Goal: Task Accomplishment & Management: Complete application form

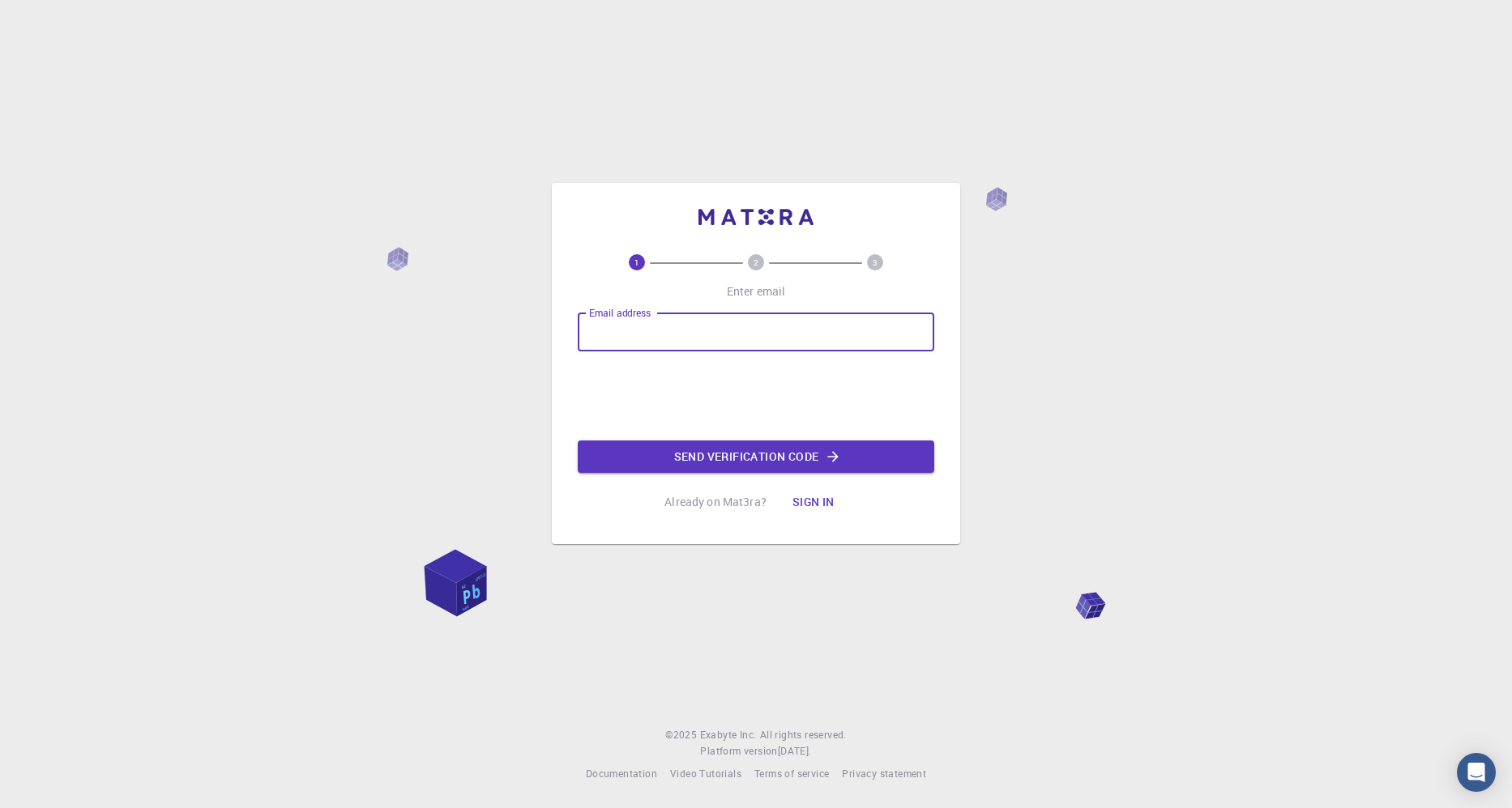
click at [626, 326] on input "Email address" at bounding box center [755, 331] width 357 height 39
type input "[EMAIL_ADDRESS][DOMAIN_NAME]"
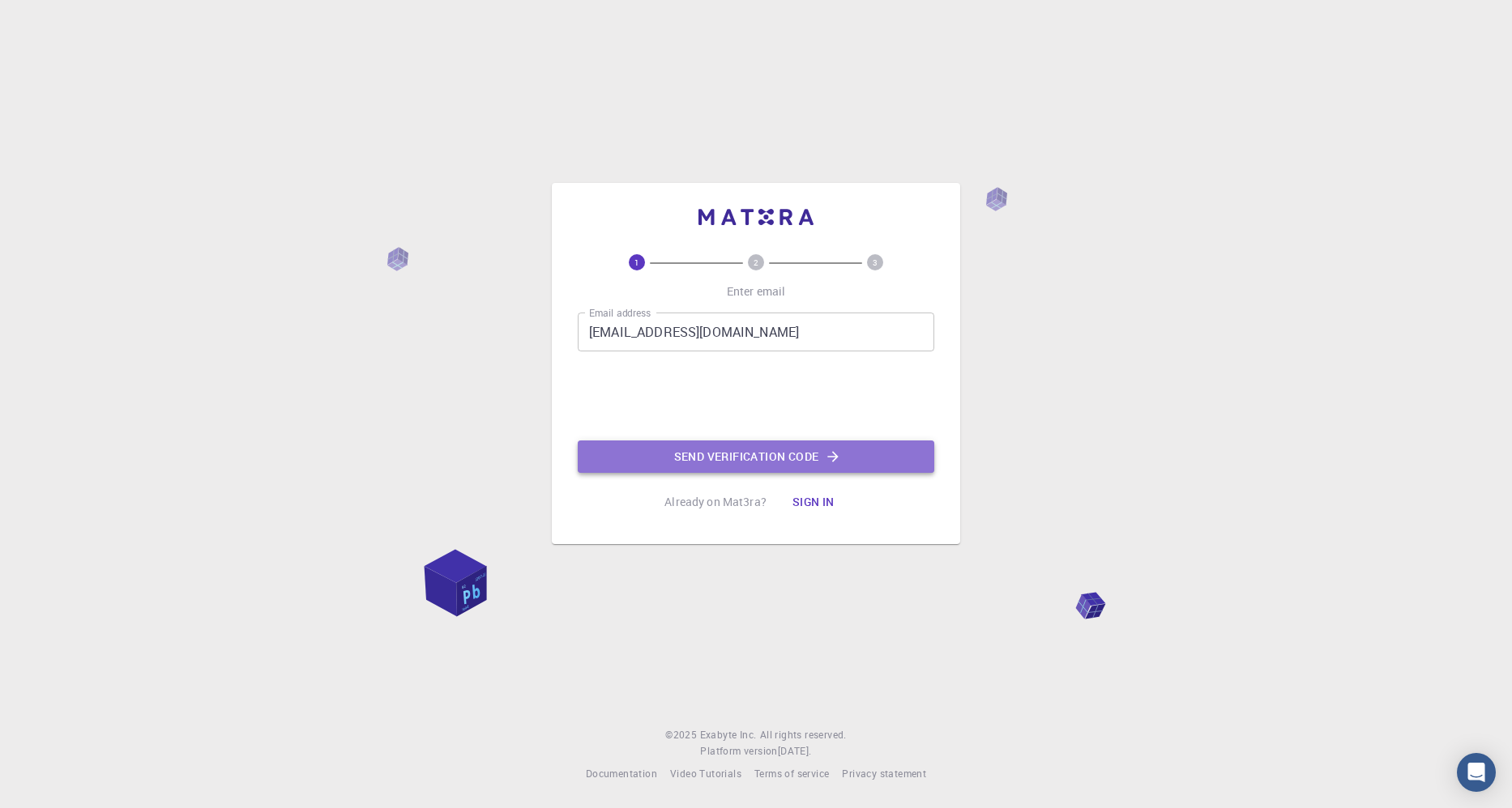
click at [760, 453] on button "Send verification code" at bounding box center [755, 457] width 357 height 33
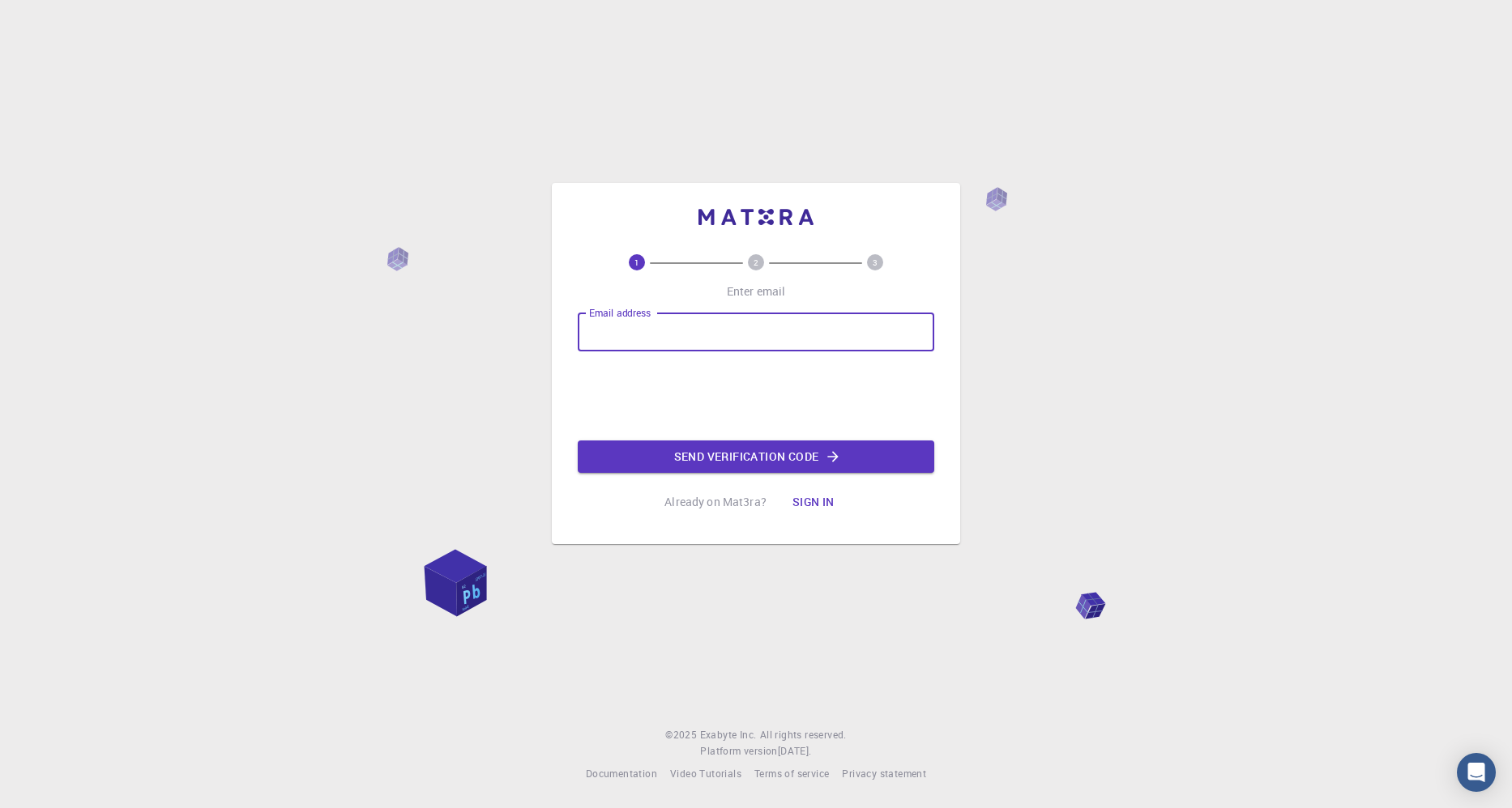
type input "locatelli.francesco123@gmail.com"
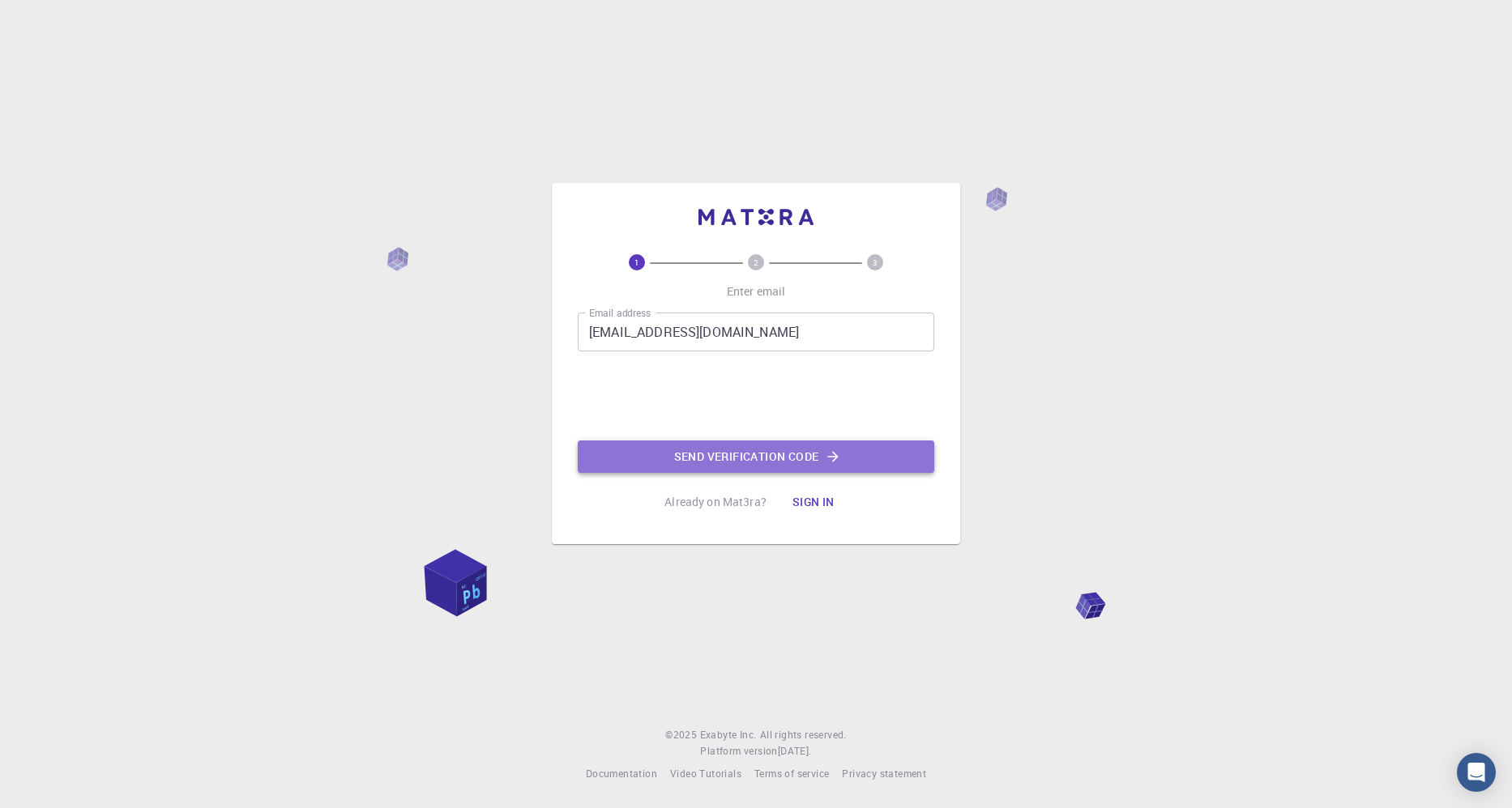
click at [754, 461] on button "Send verification code" at bounding box center [755, 457] width 357 height 33
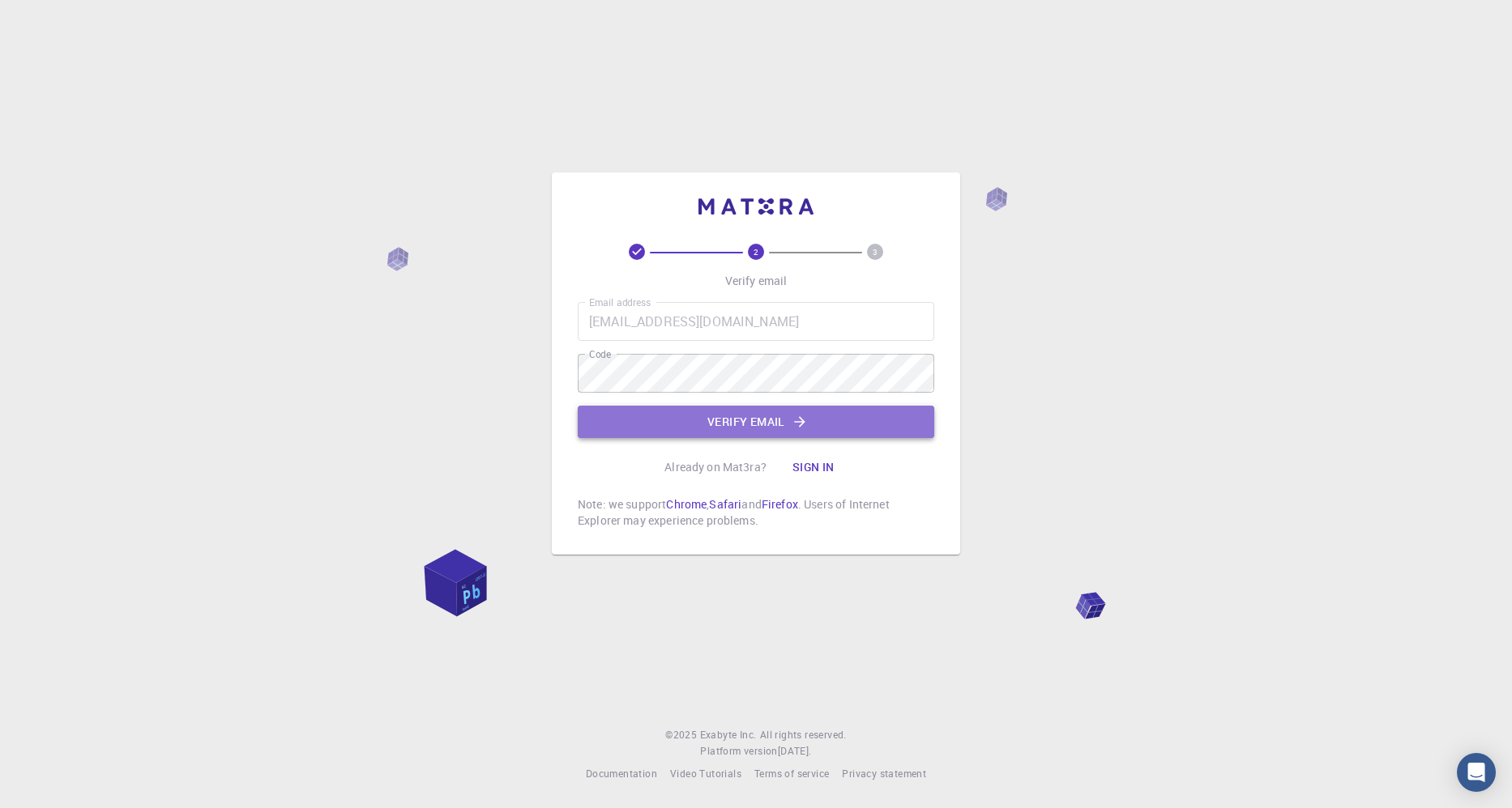
click at [658, 412] on button "Verify email" at bounding box center [755, 422] width 357 height 33
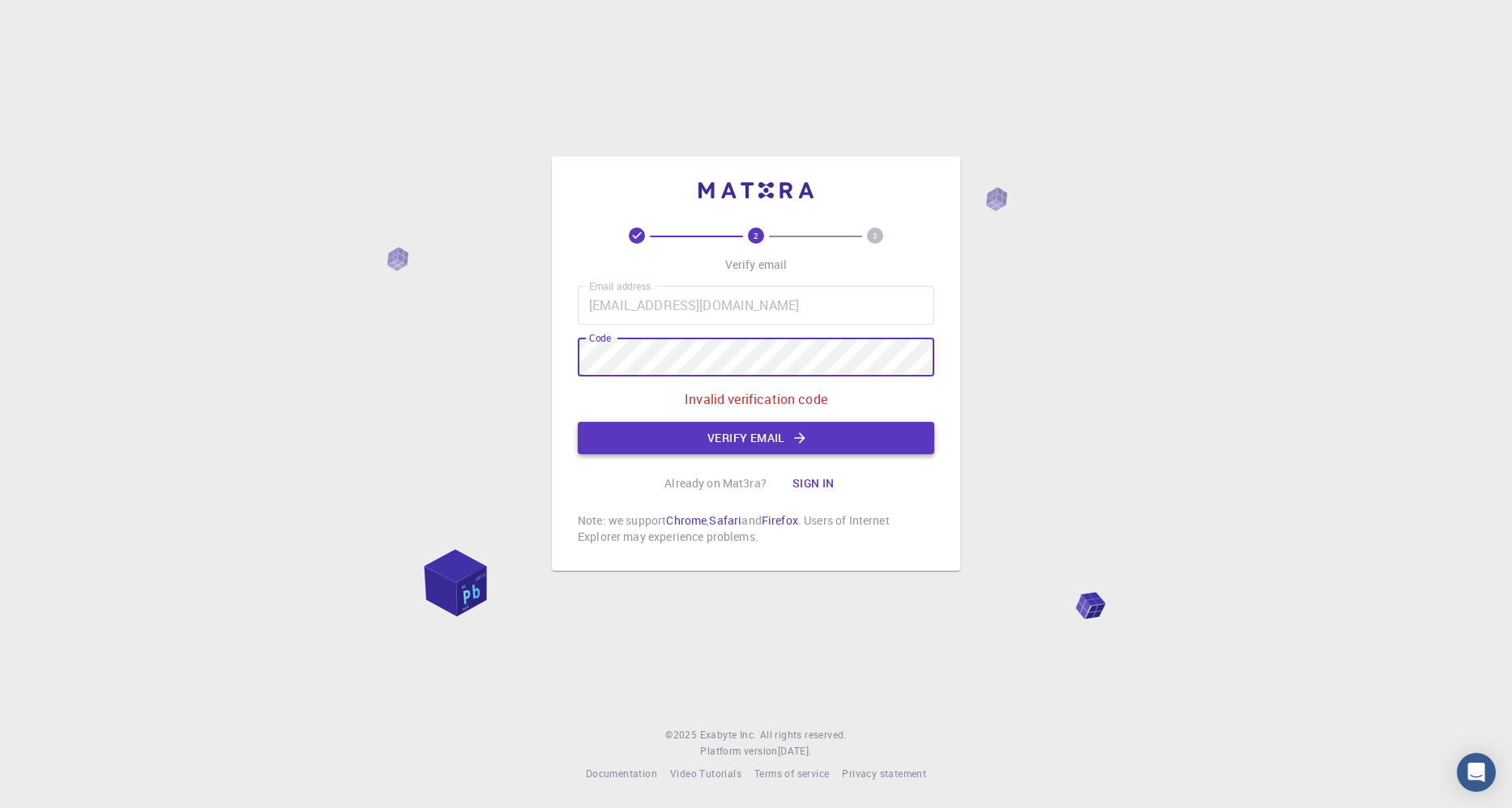
click at [805, 447] on button "Verify email" at bounding box center [755, 438] width 357 height 33
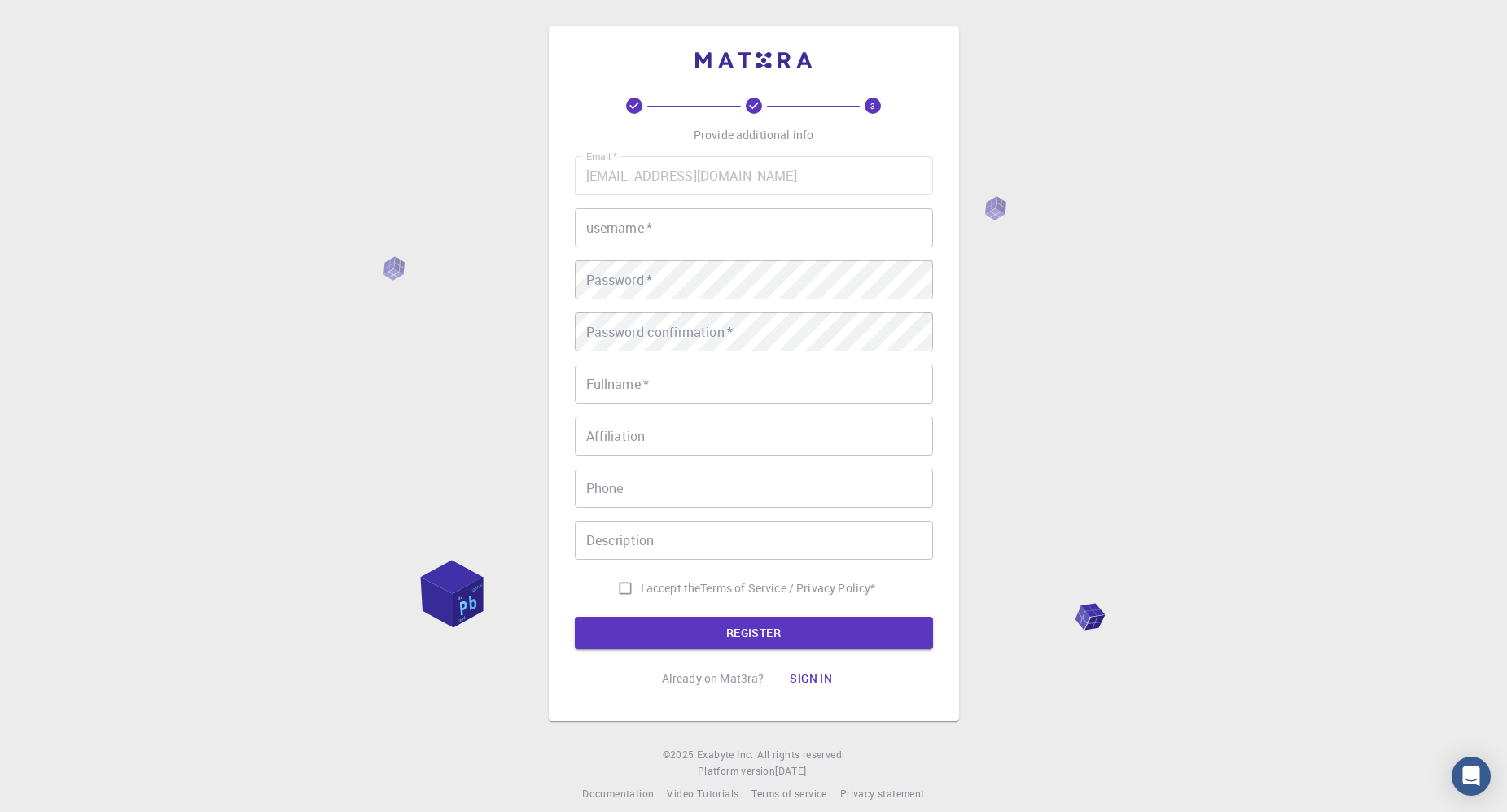
click at [723, 234] on input "username   *" at bounding box center [754, 227] width 358 height 39
type input "Francesco"
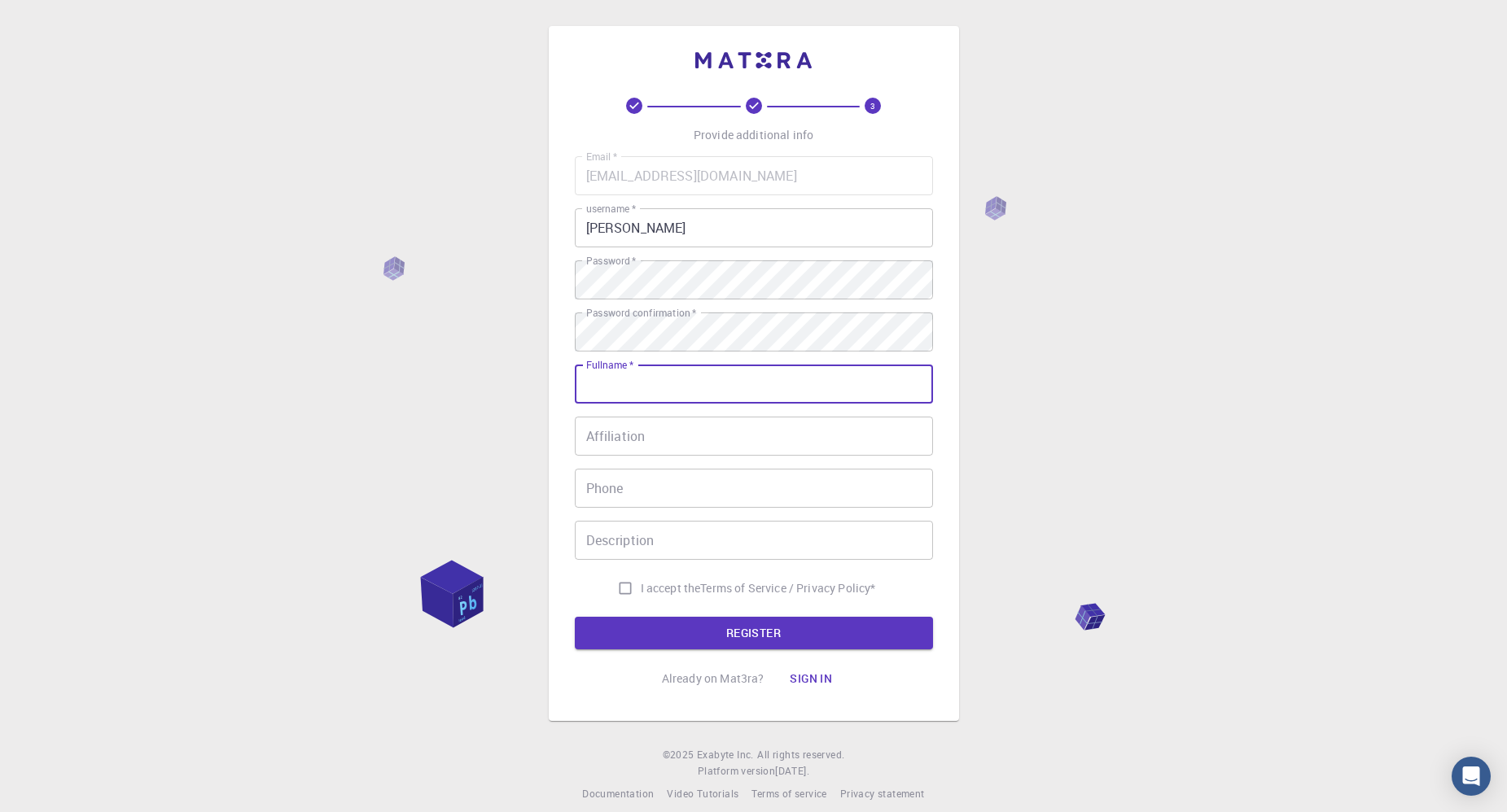
click at [693, 385] on input "Fullname   *" at bounding box center [754, 384] width 358 height 39
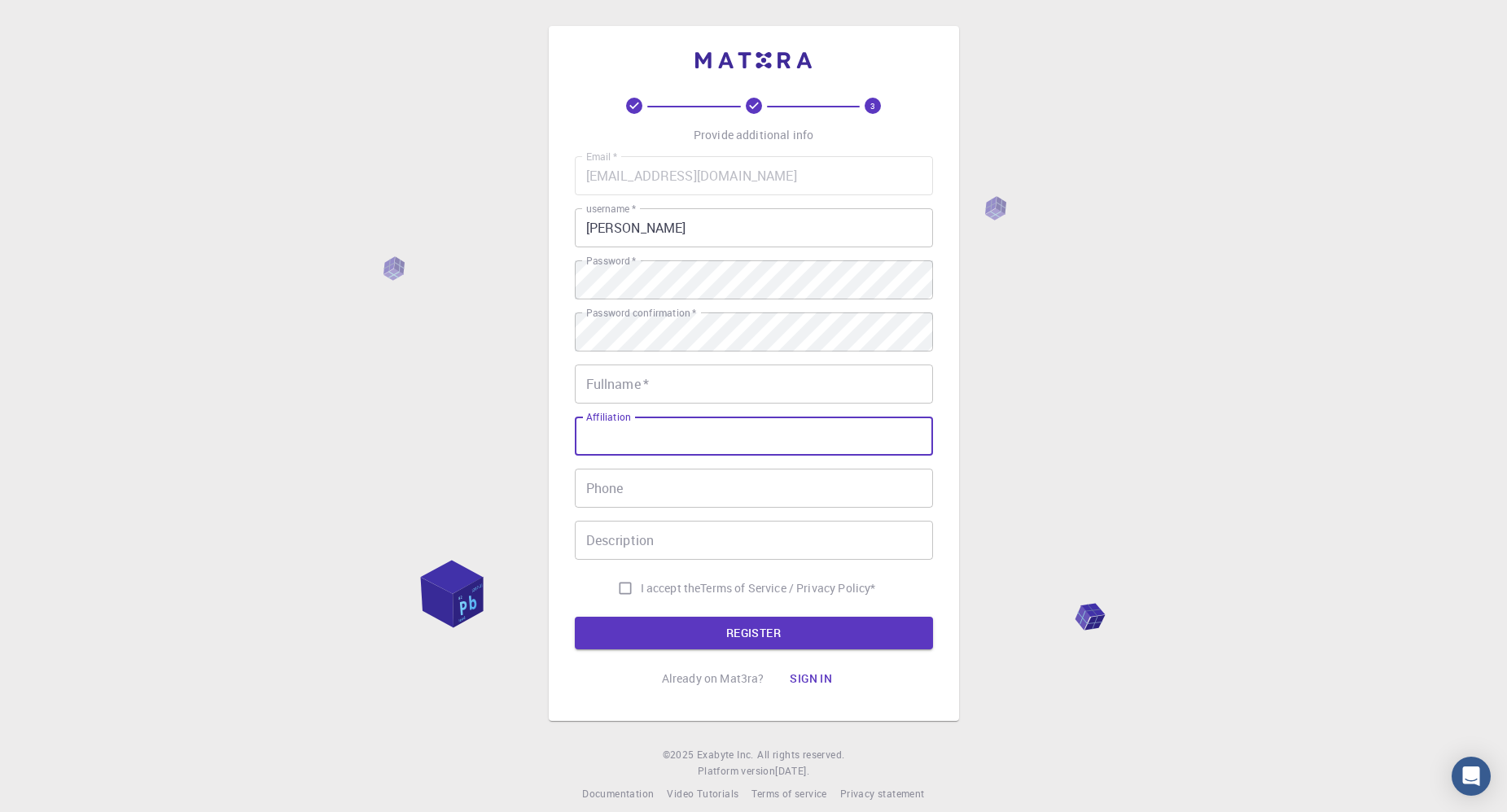
click at [681, 443] on input "Affiliation" at bounding box center [754, 436] width 358 height 39
click at [673, 488] on input "Phone" at bounding box center [754, 488] width 358 height 39
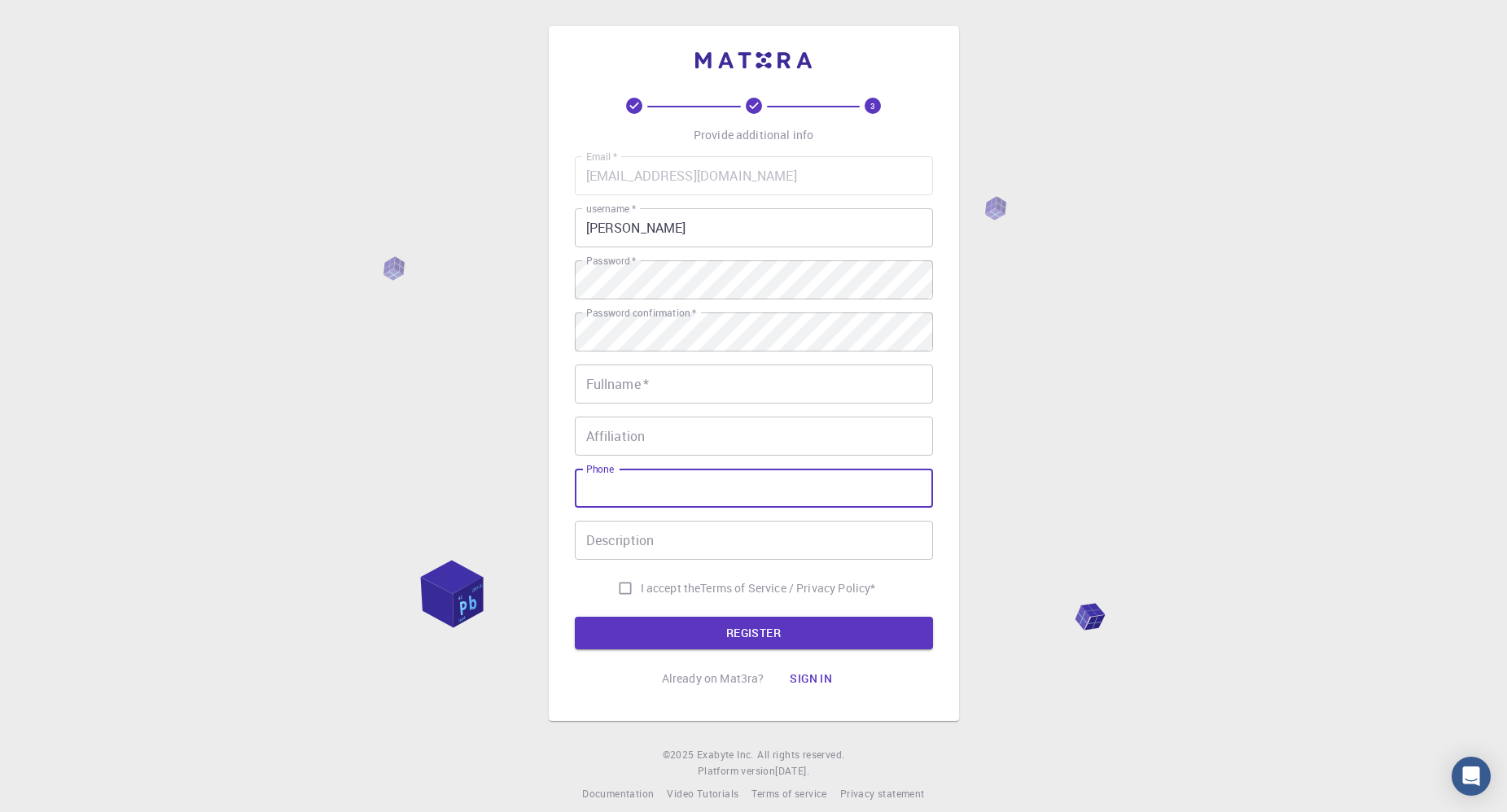
click at [622, 587] on input "I accept the Terms of Service / Privacy Policy *" at bounding box center [625, 589] width 31 height 31
checkbox input "true"
click at [766, 625] on button "REGISTER" at bounding box center [754, 633] width 358 height 33
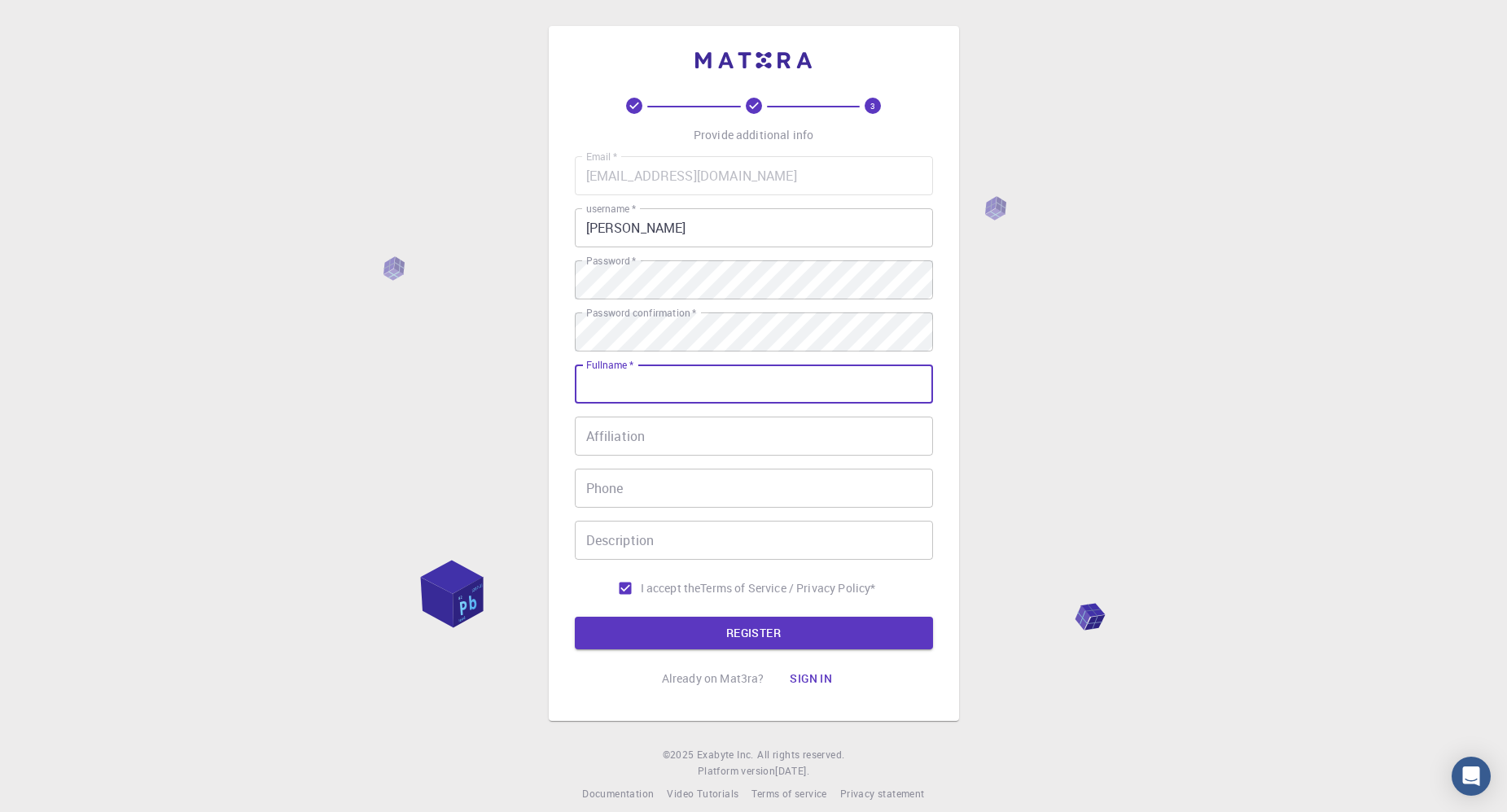
click at [717, 389] on input "Fullname   *" at bounding box center [754, 384] width 358 height 39
type input "encl"
click at [756, 645] on button "REGISTER" at bounding box center [754, 633] width 358 height 33
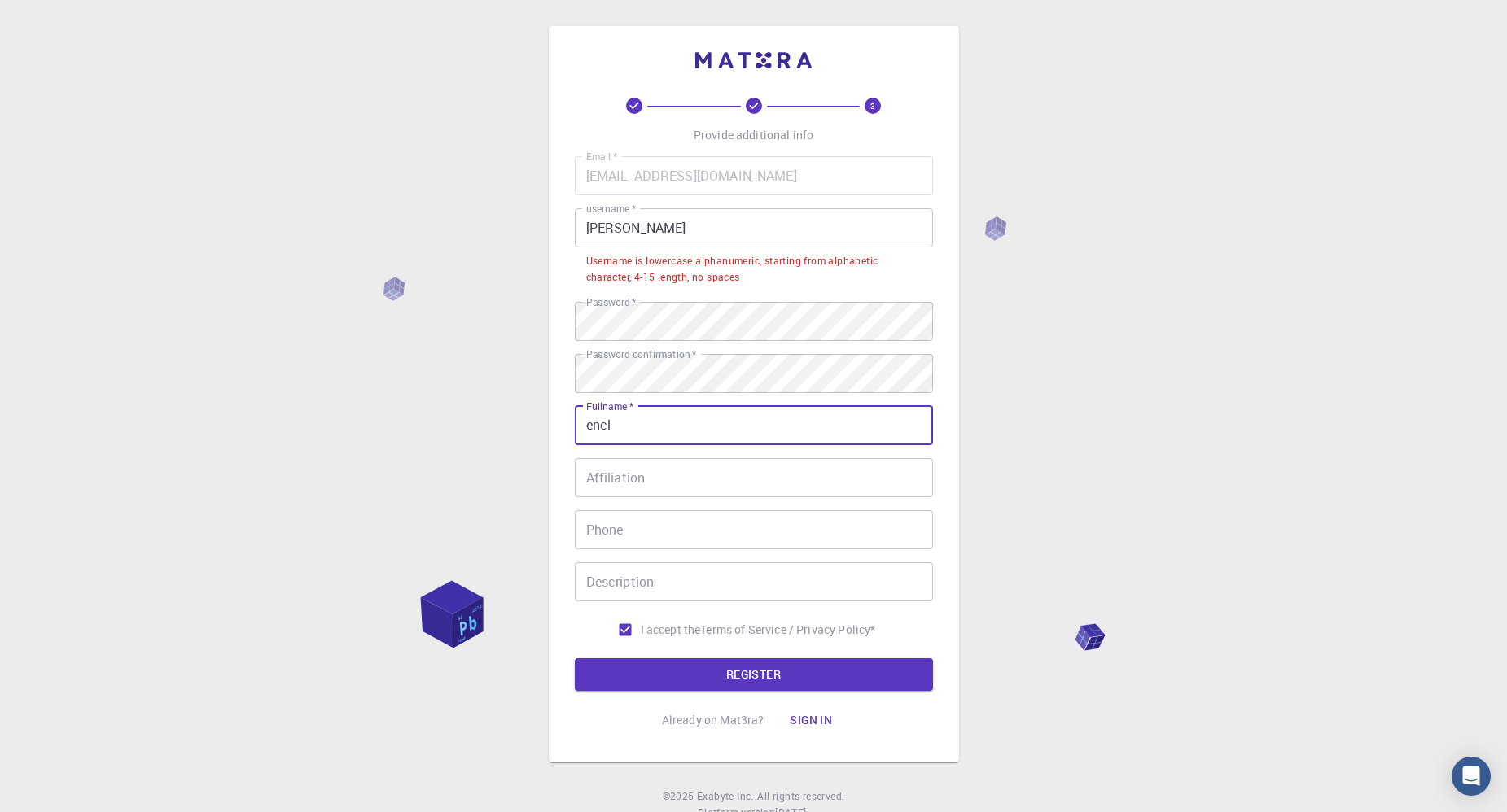
click at [658, 425] on input "encl" at bounding box center [754, 425] width 358 height 39
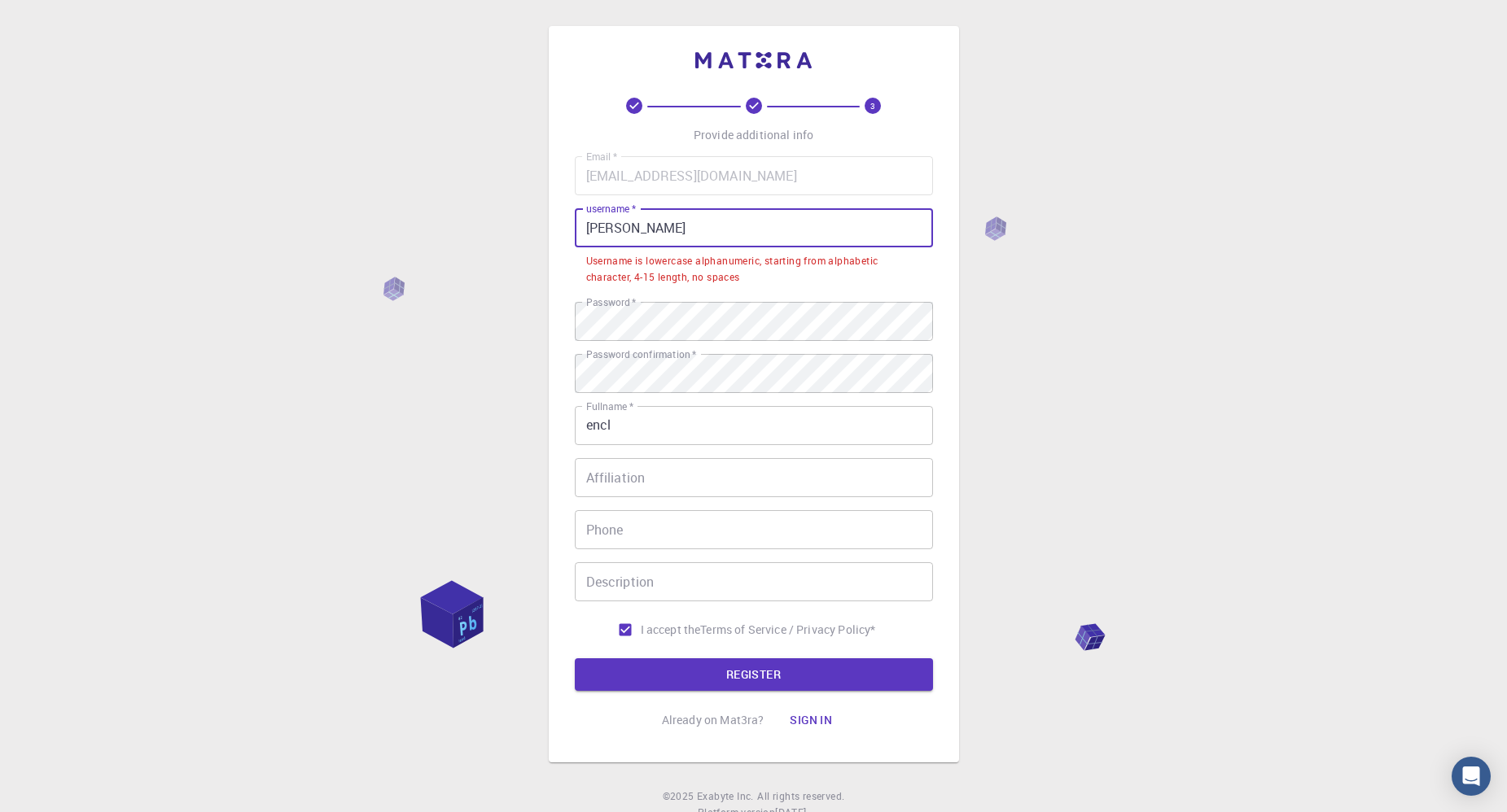
drag, startPoint x: 670, startPoint y: 230, endPoint x: 570, endPoint y: 229, distance: 100.0
click at [570, 229] on div "3 Provide additional info Email   * locatelli.francesco123@gmail.com Email   * …" at bounding box center [754, 394] width 410 height 736
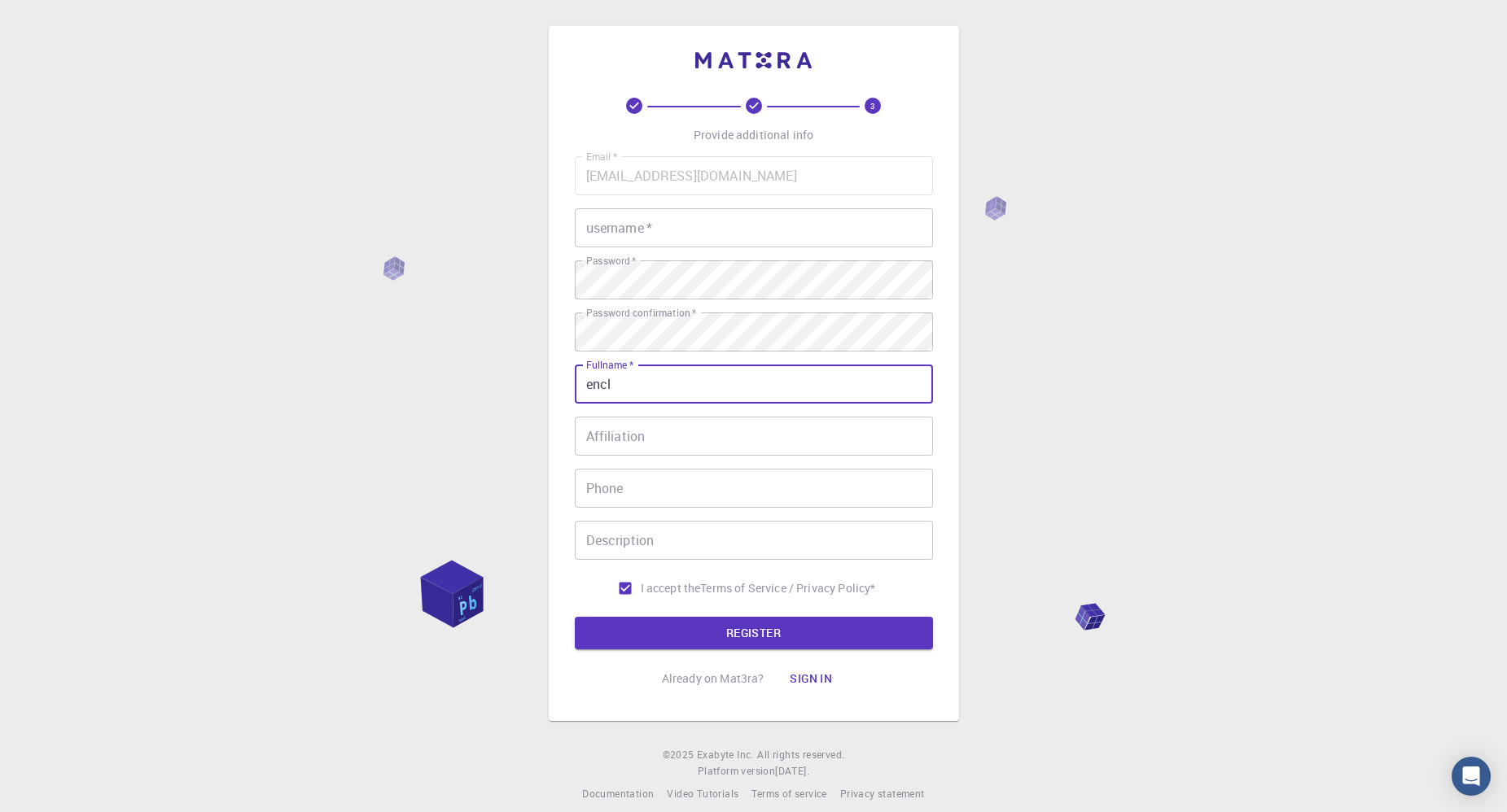
drag, startPoint x: 648, startPoint y: 385, endPoint x: 555, endPoint y: 391, distance: 93.2
click at [555, 391] on div "3 Provide additional info Email   * locatelli.francesco123@gmail.com Email   * …" at bounding box center [754, 374] width 410 height 695
paste input "Francesco"
type input "Francesco"
click at [648, 226] on input "username   *" at bounding box center [754, 227] width 358 height 39
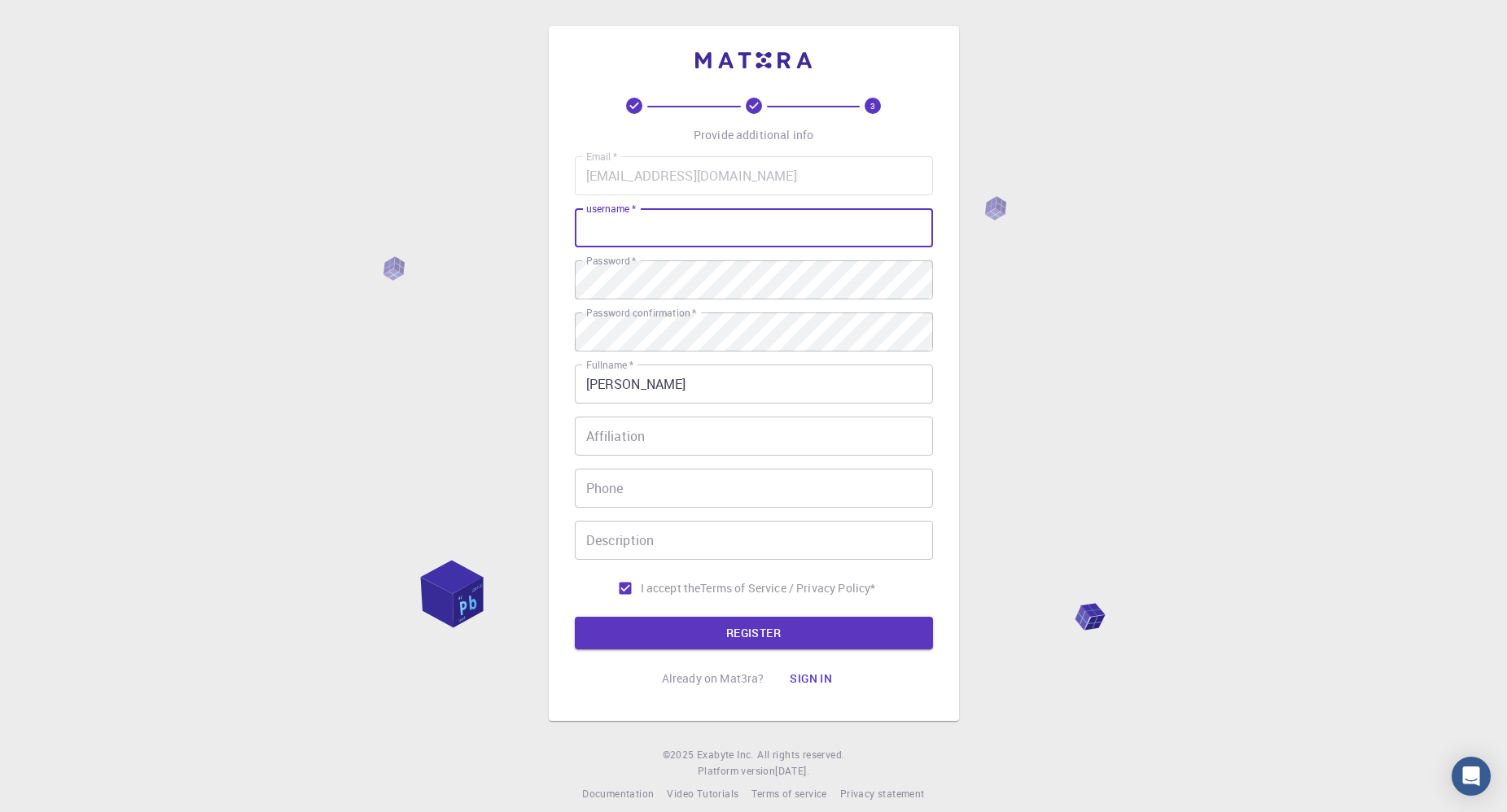
type input "c"
type input "elc"
click at [726, 630] on button "REGISTER" at bounding box center [754, 633] width 358 height 33
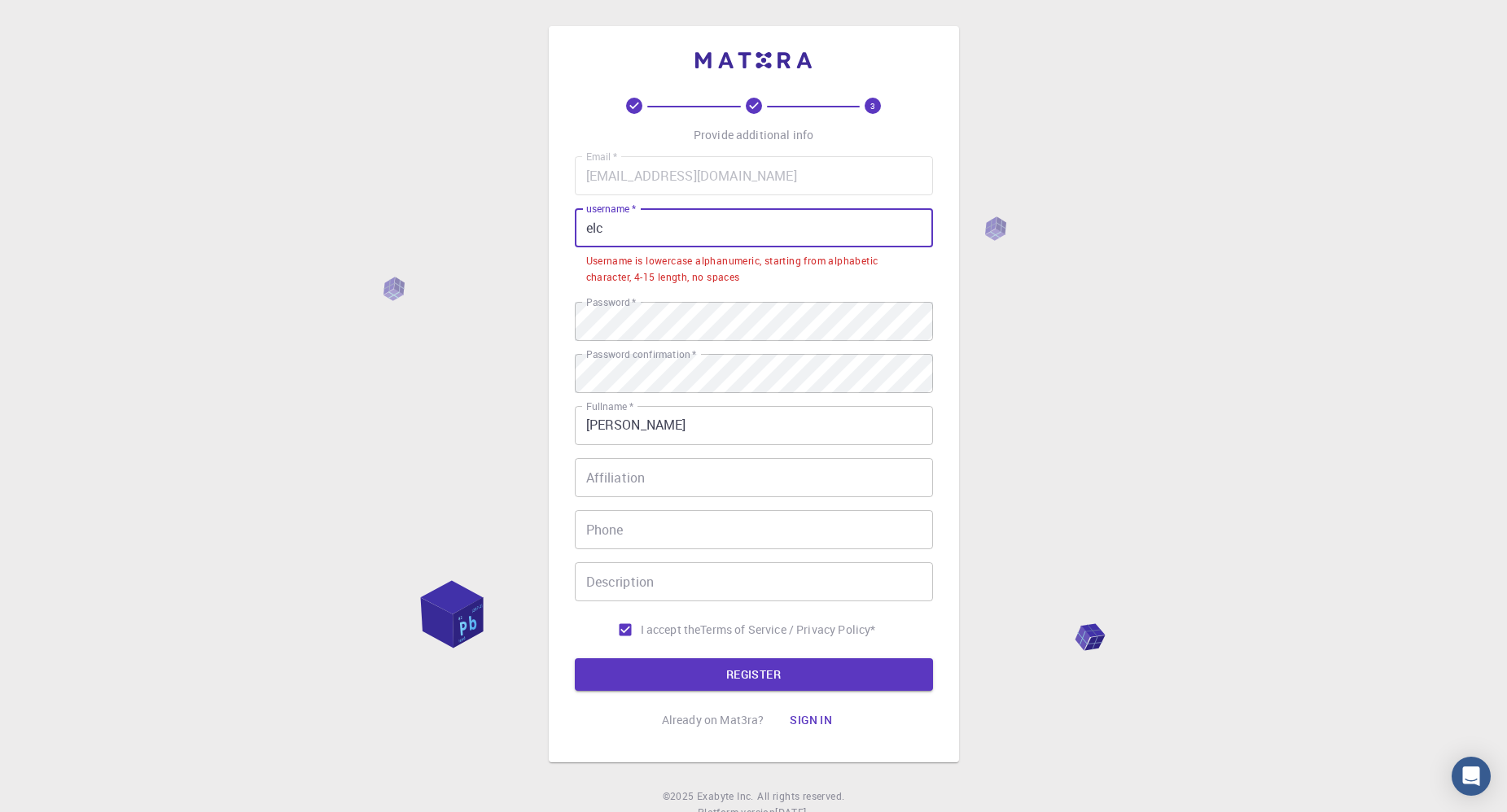
click at [677, 238] on input "elc" at bounding box center [754, 227] width 358 height 39
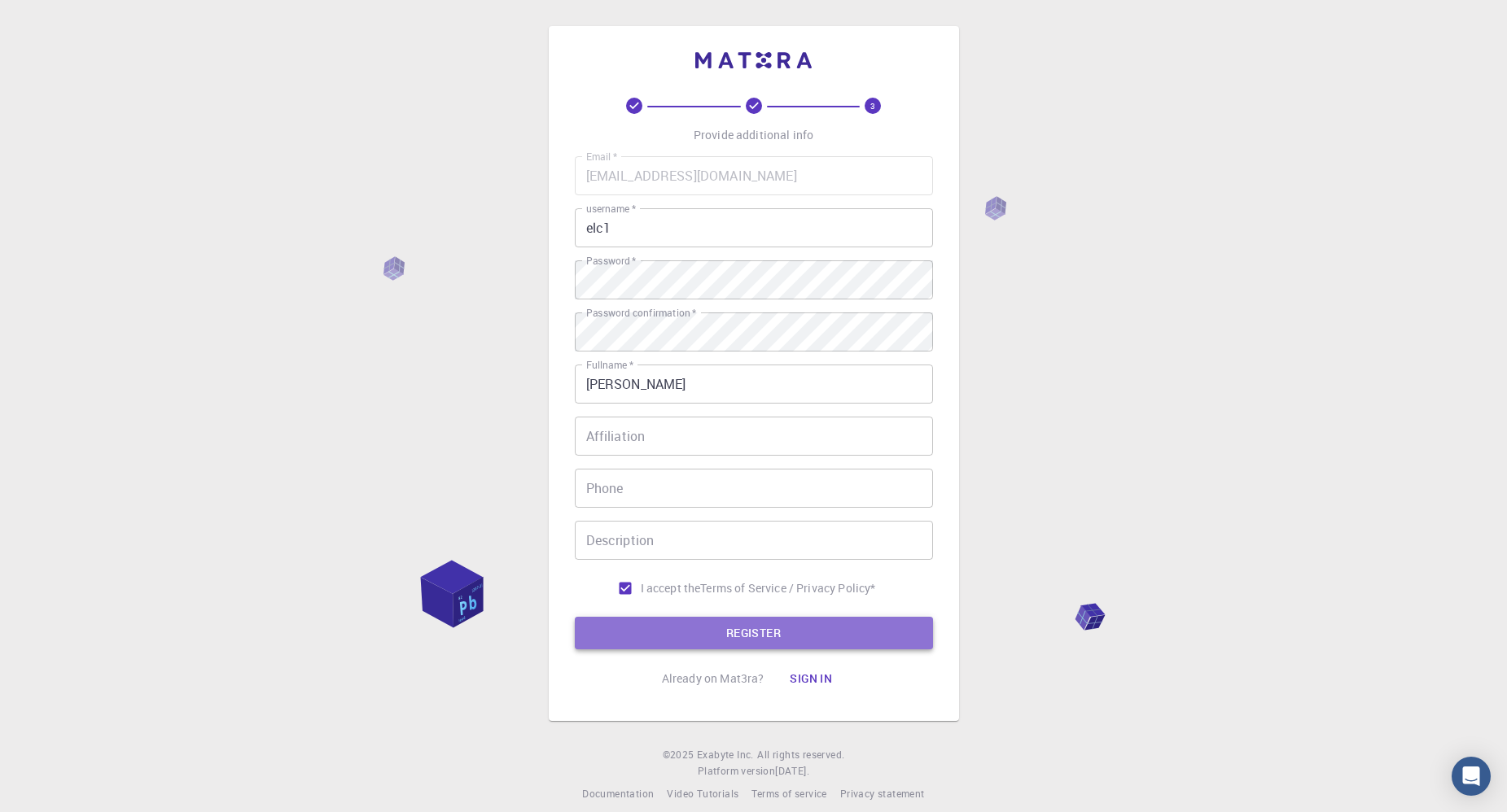
click at [662, 641] on button "REGISTER" at bounding box center [754, 633] width 358 height 33
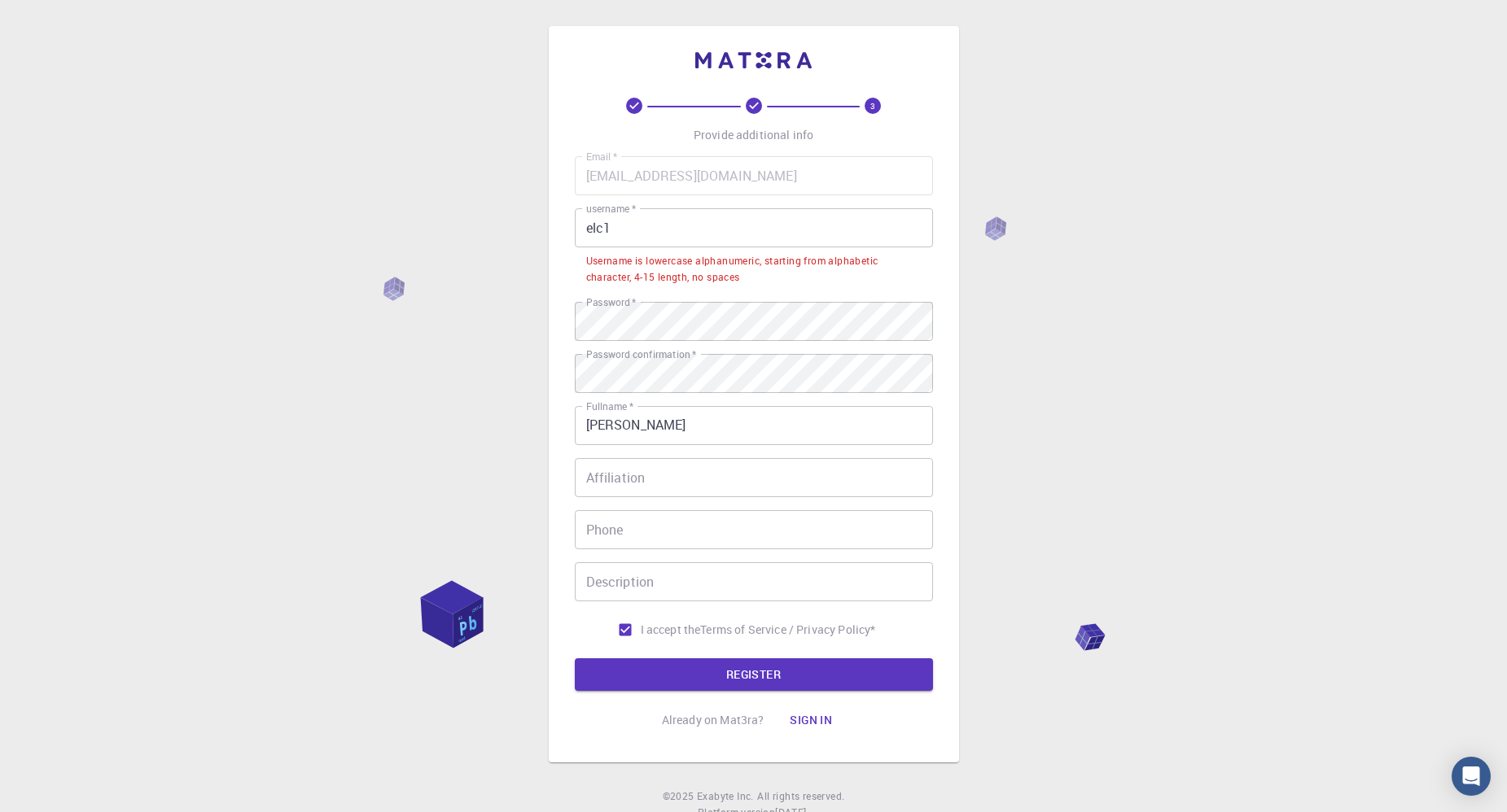
click at [655, 241] on input "elc1" at bounding box center [754, 227] width 358 height 39
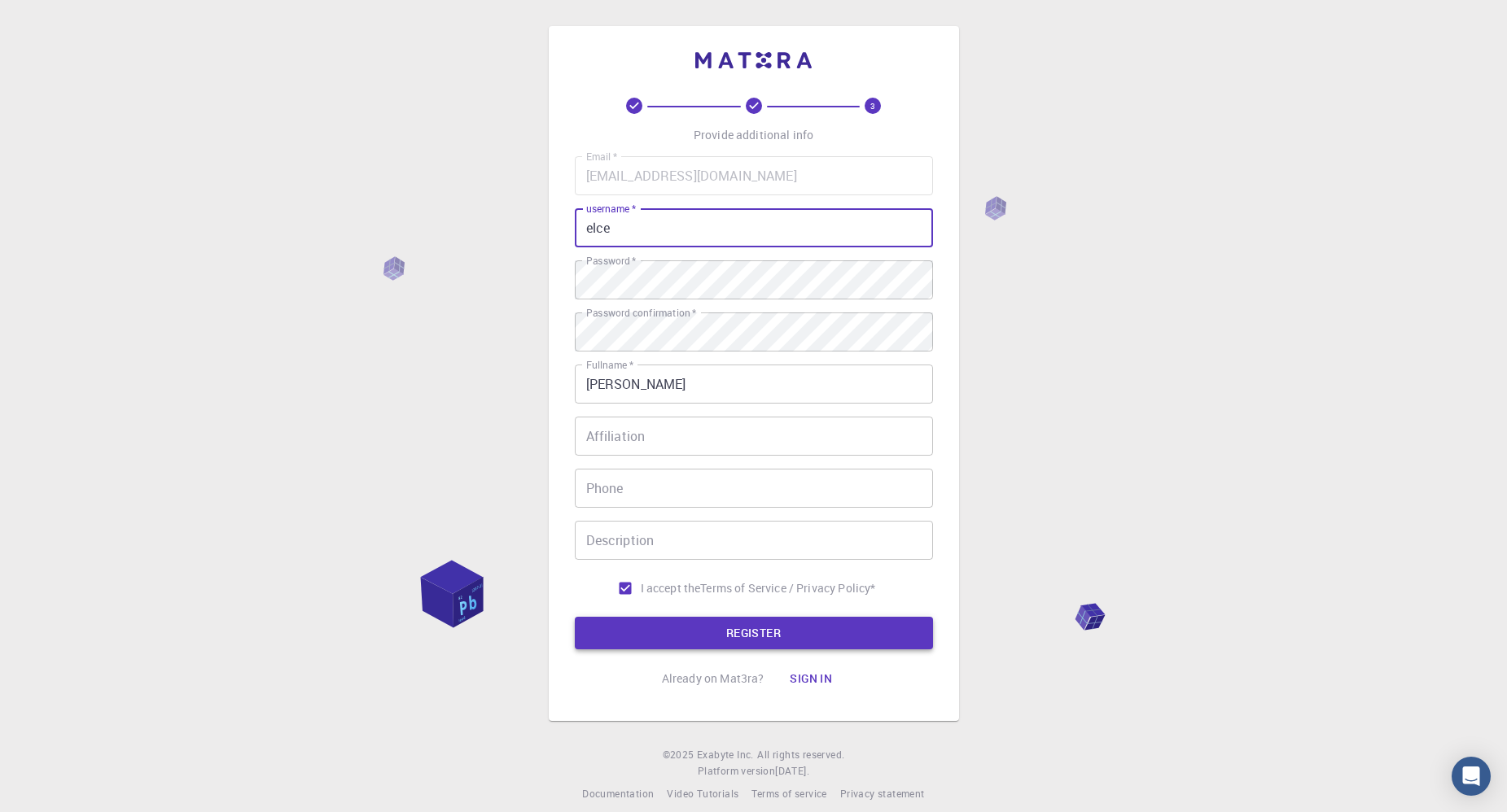
click at [756, 645] on button "REGISTER" at bounding box center [754, 633] width 358 height 33
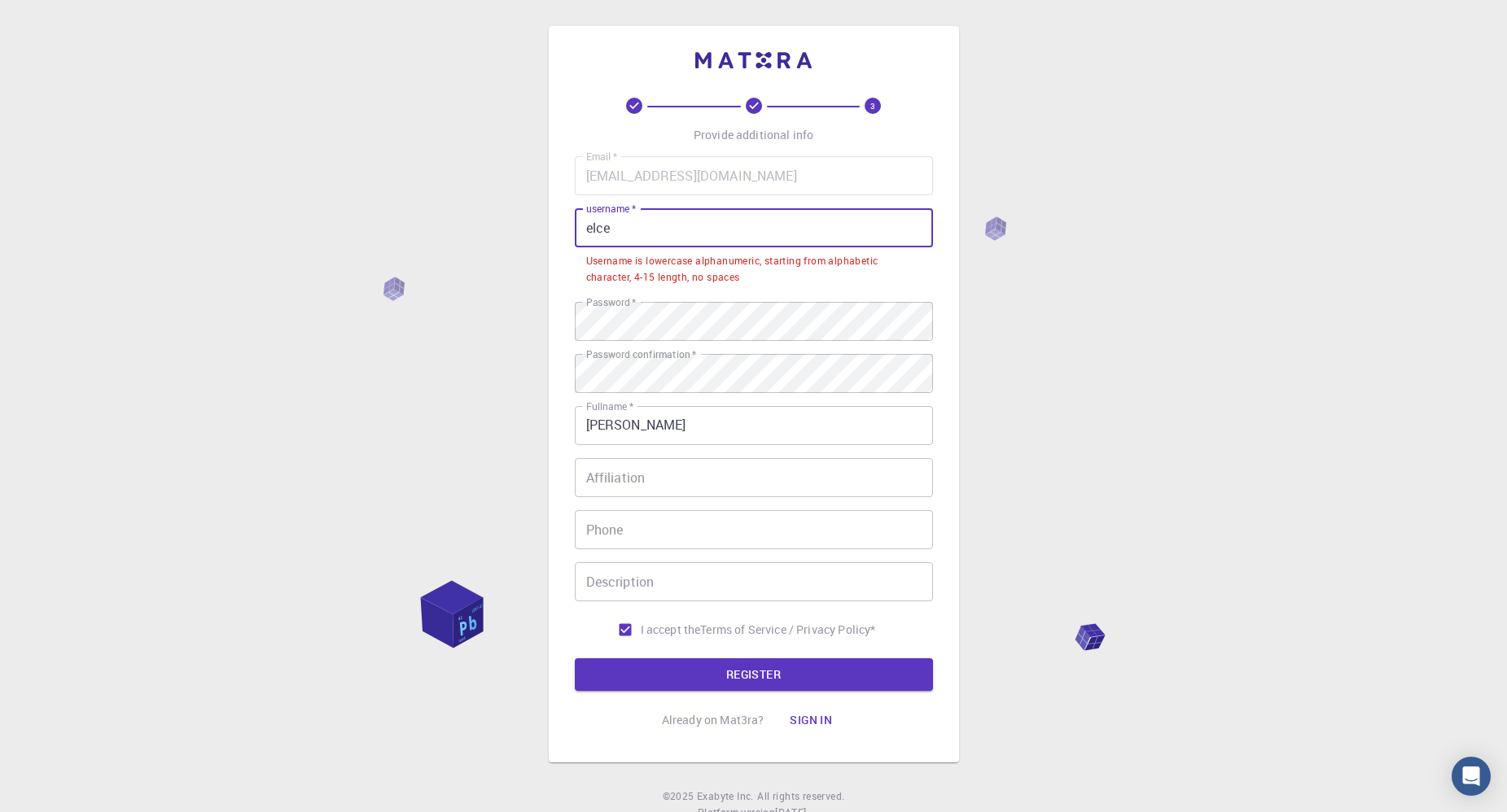
click at [607, 230] on input "elce" at bounding box center [754, 227] width 358 height 39
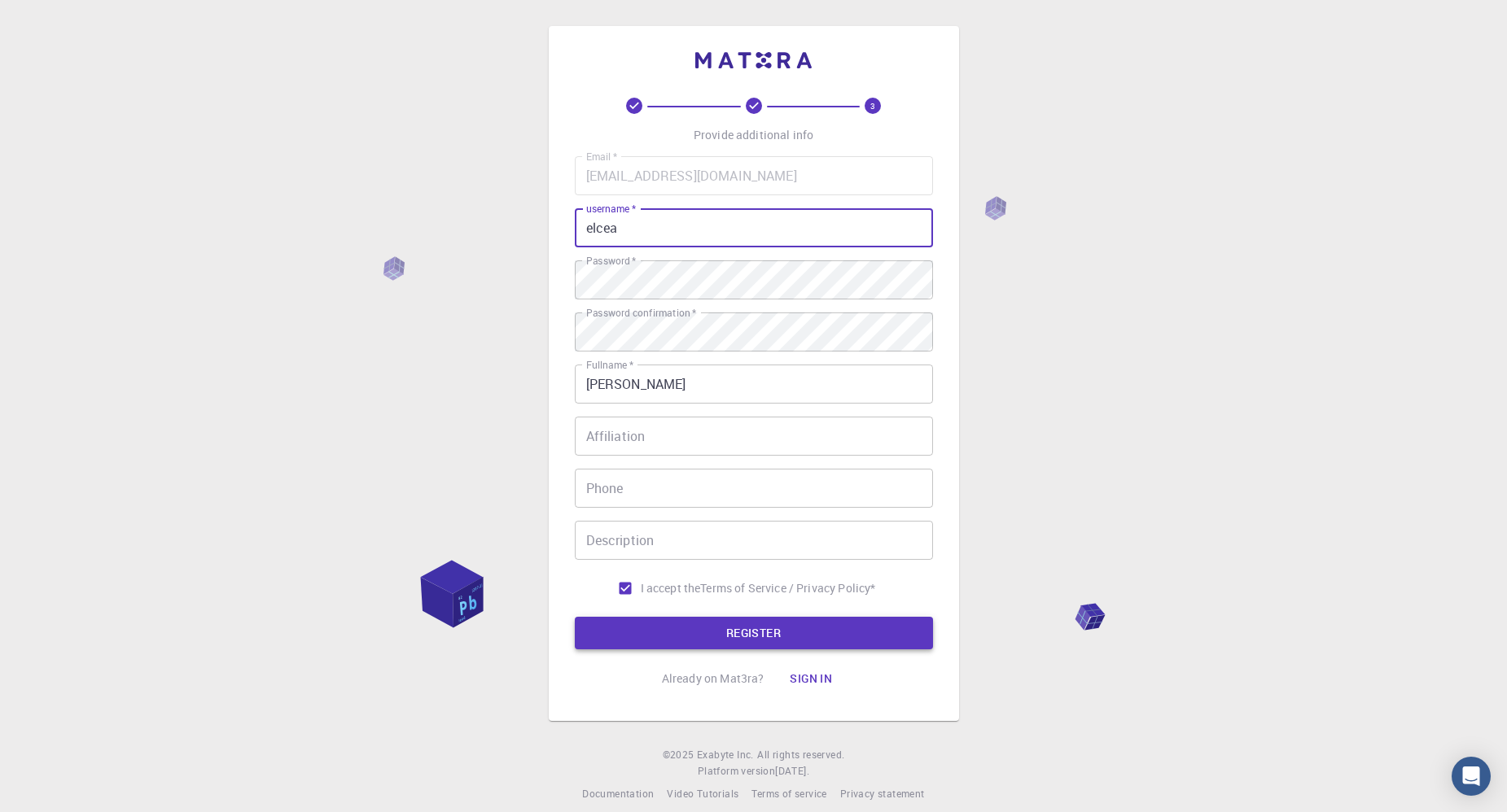
type input "elcea"
click at [756, 644] on button "REGISTER" at bounding box center [754, 633] width 358 height 33
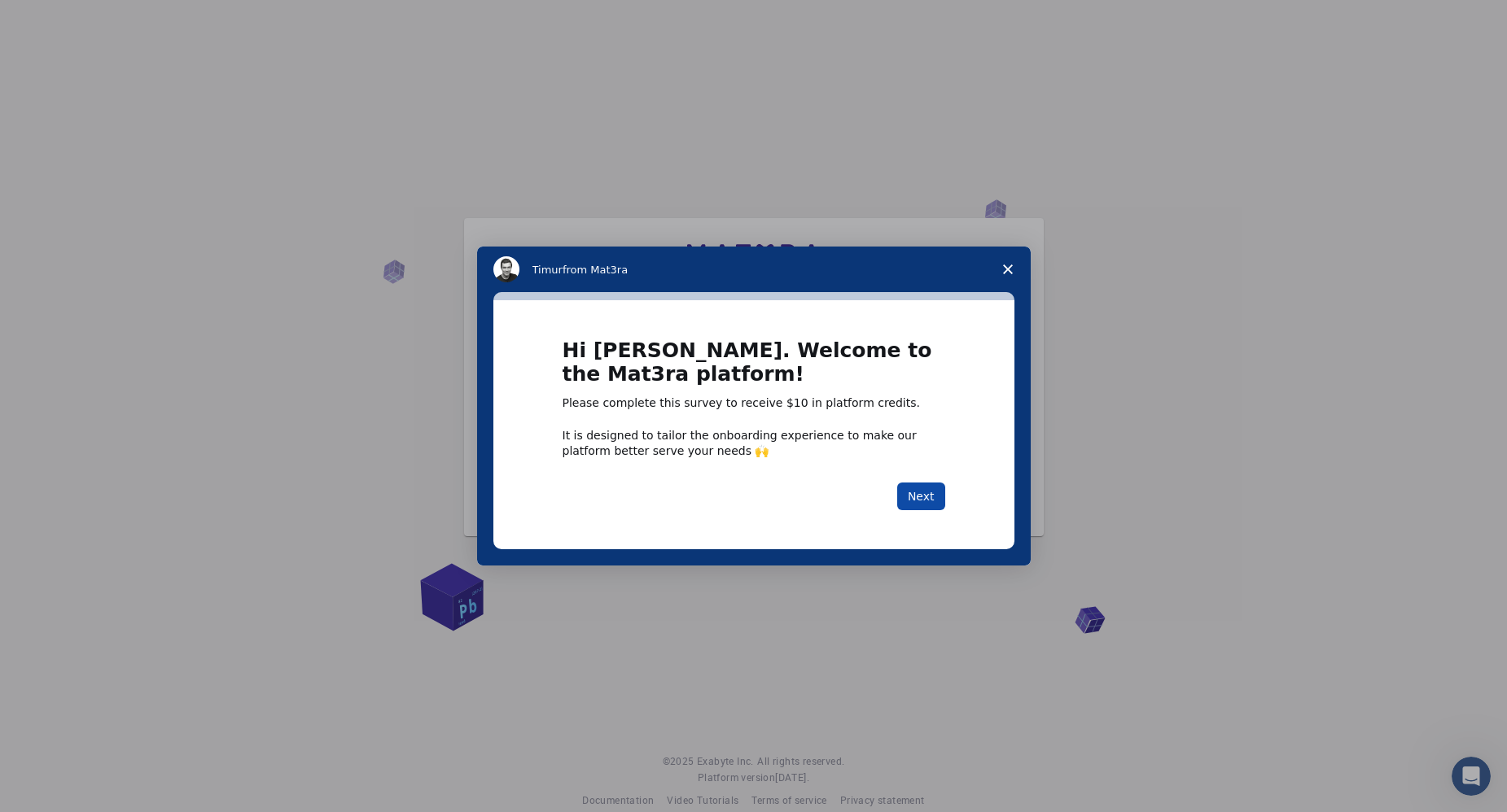
click at [920, 497] on button "Next" at bounding box center [921, 497] width 48 height 28
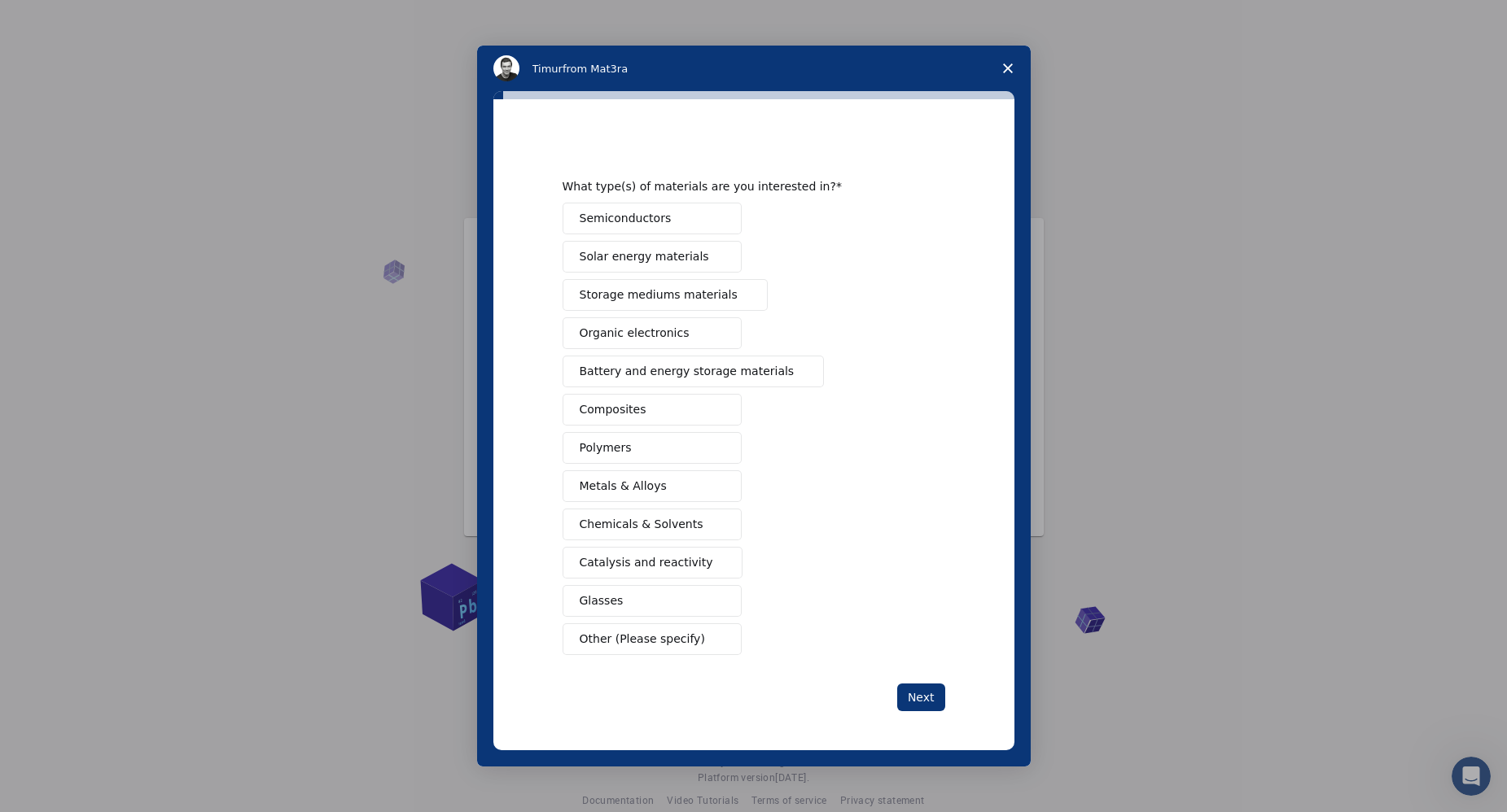
click at [691, 329] on button "Organic electronics" at bounding box center [652, 333] width 179 height 32
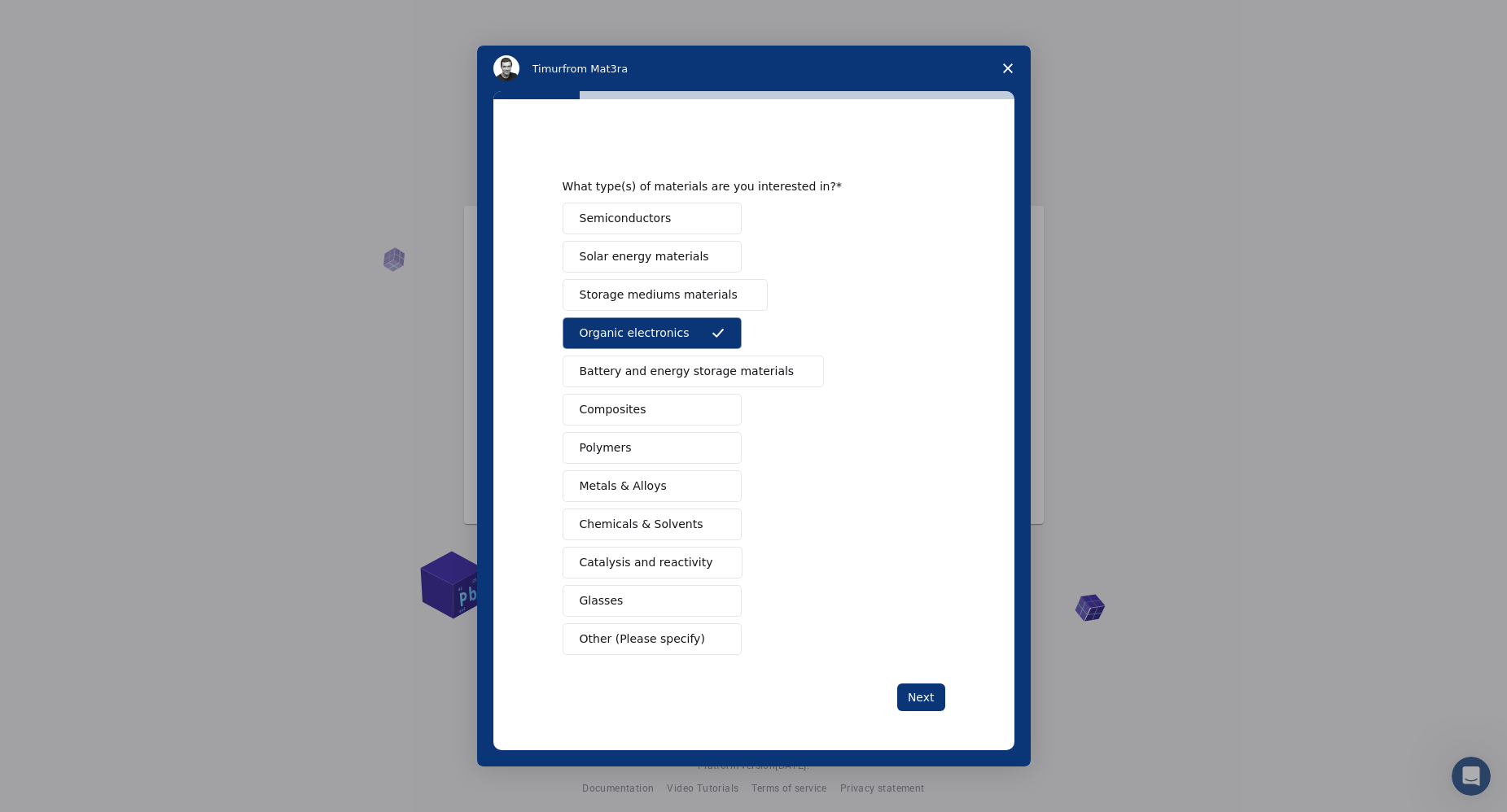
scroll to position [23, 0]
click at [656, 557] on span "Catalysis and reactivity" at bounding box center [647, 562] width 133 height 17
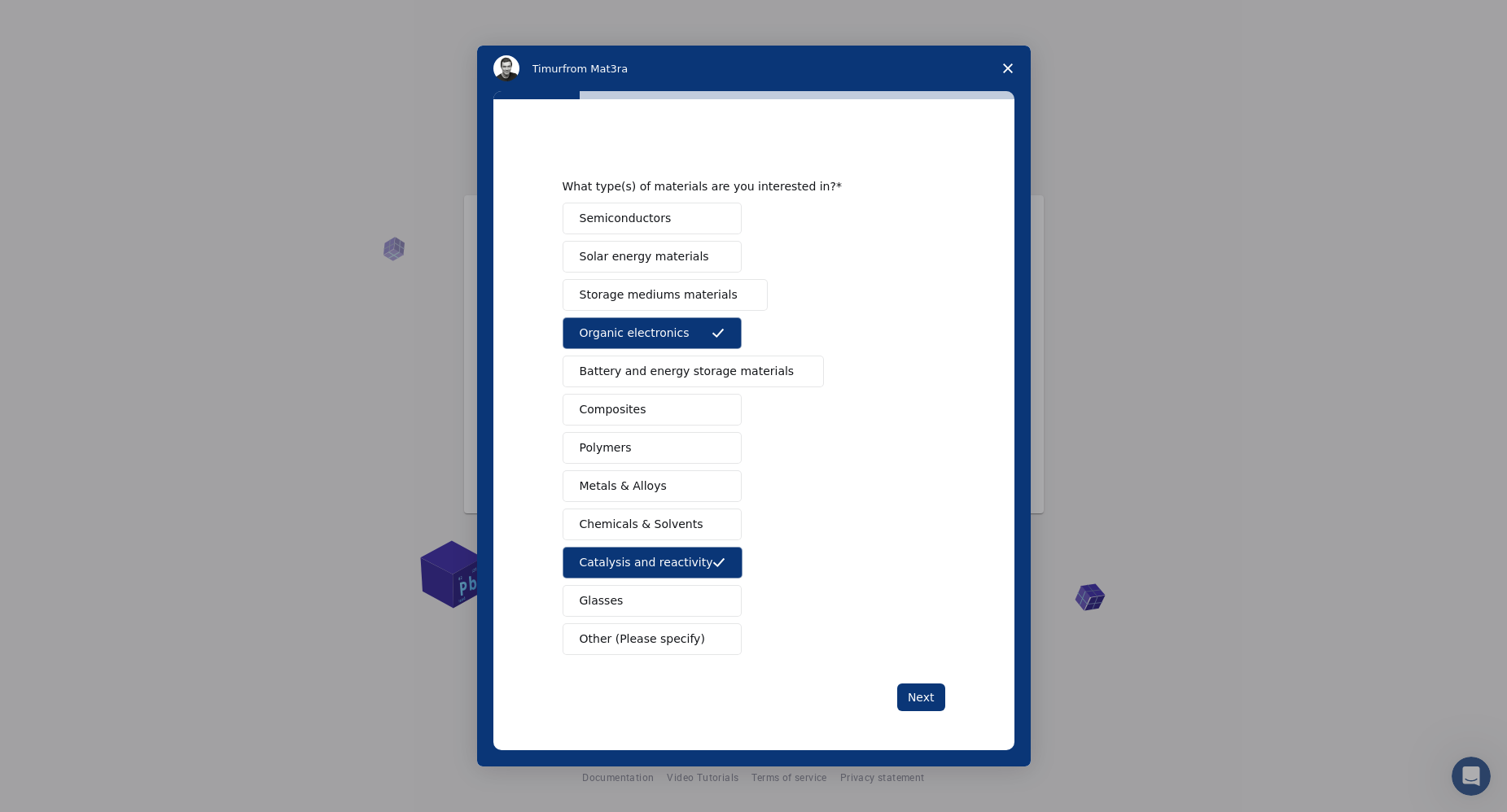
click at [657, 529] on span "Chemicals & Solvents" at bounding box center [642, 524] width 124 height 17
click at [714, 403] on span "Intercom messenger" at bounding box center [718, 409] width 13 height 13
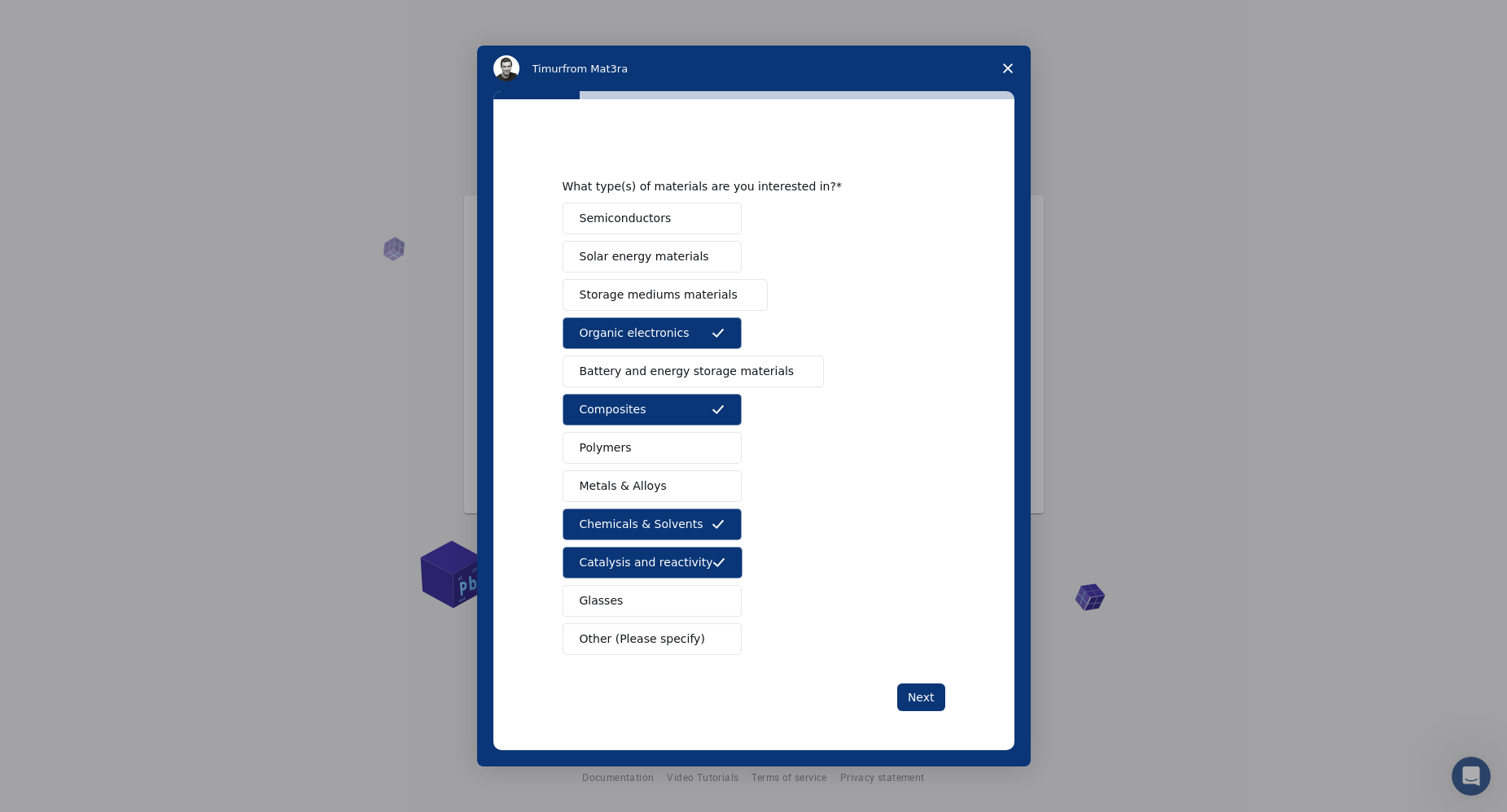
click at [691, 457] on button "Polymers" at bounding box center [652, 448] width 179 height 32
click at [925, 703] on button "Next" at bounding box center [921, 698] width 48 height 28
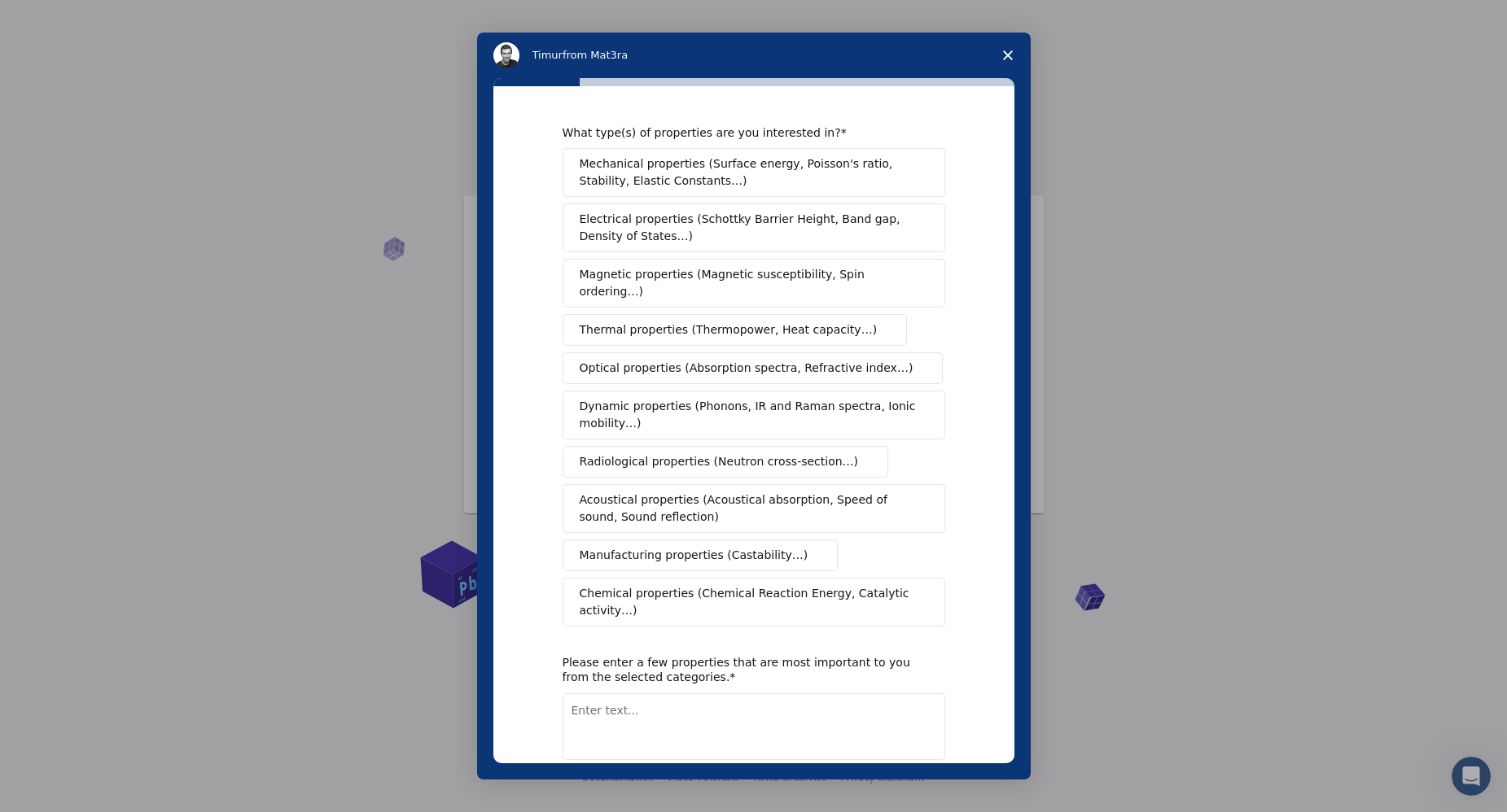
click at [632, 586] on span "Chemical properties (Chemical Reaction Energy, Catalytic activity…)" at bounding box center [748, 601] width 337 height 34
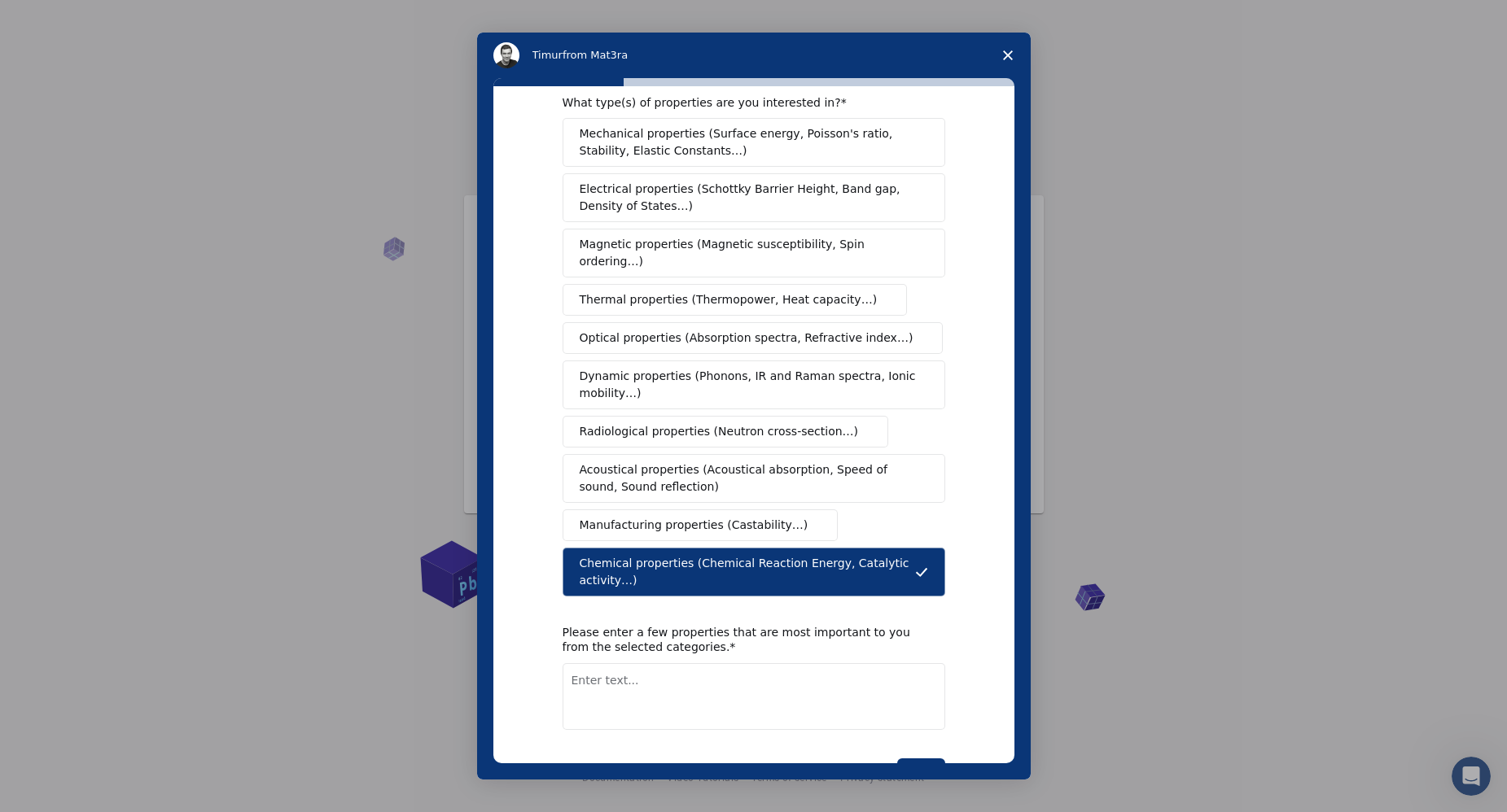
scroll to position [75, 0]
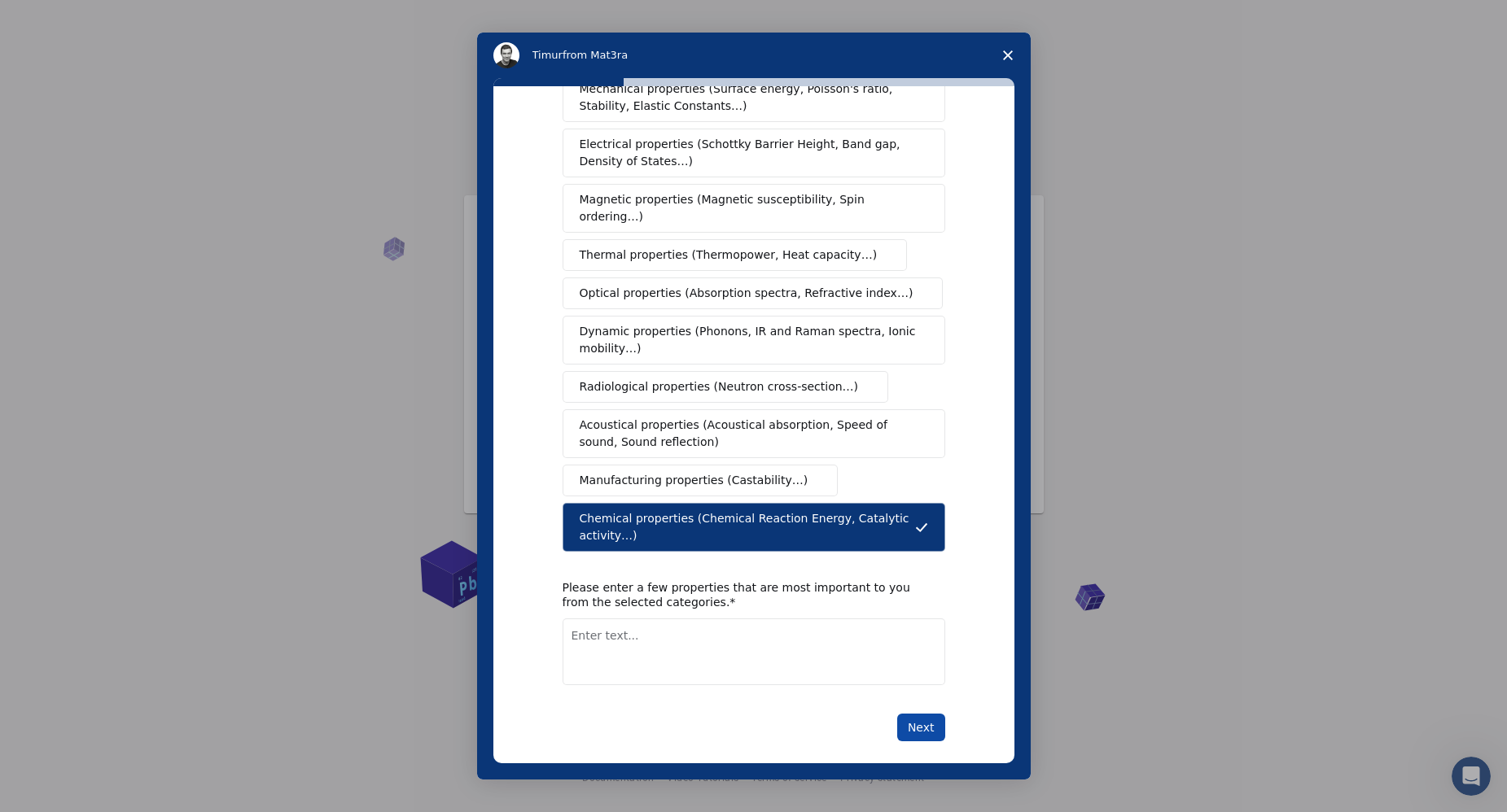
click at [908, 714] on button "Next" at bounding box center [921, 728] width 48 height 28
click at [736, 632] on textarea "Enter text..." at bounding box center [754, 651] width 382 height 67
type textarea "electronic valence electronegativity atomic ray"
click at [920, 716] on button "Next" at bounding box center [921, 728] width 48 height 28
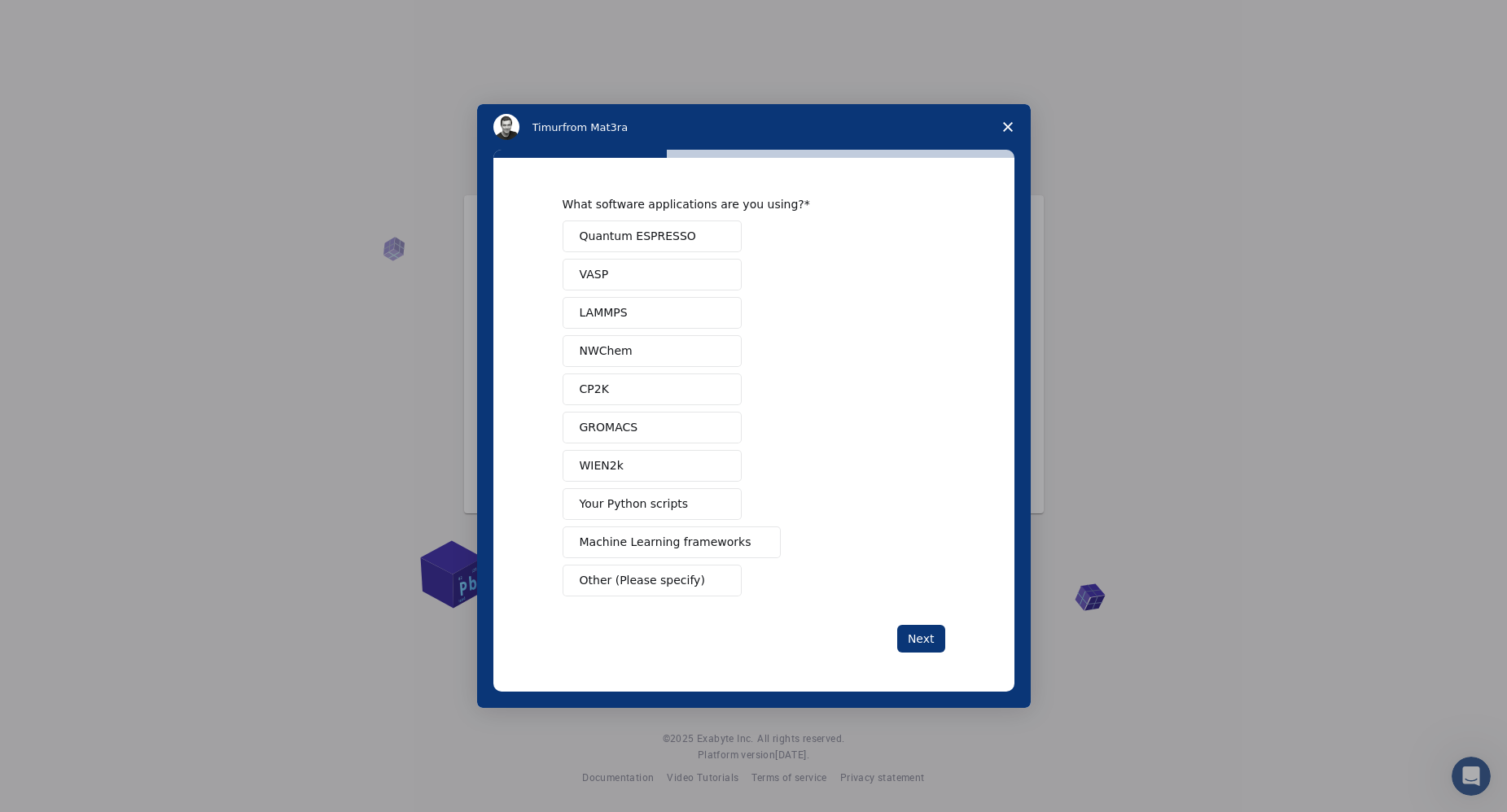
click at [647, 511] on span "Your Python scripts" at bounding box center [634, 504] width 109 height 17
click at [925, 641] on button "Next" at bounding box center [921, 639] width 48 height 28
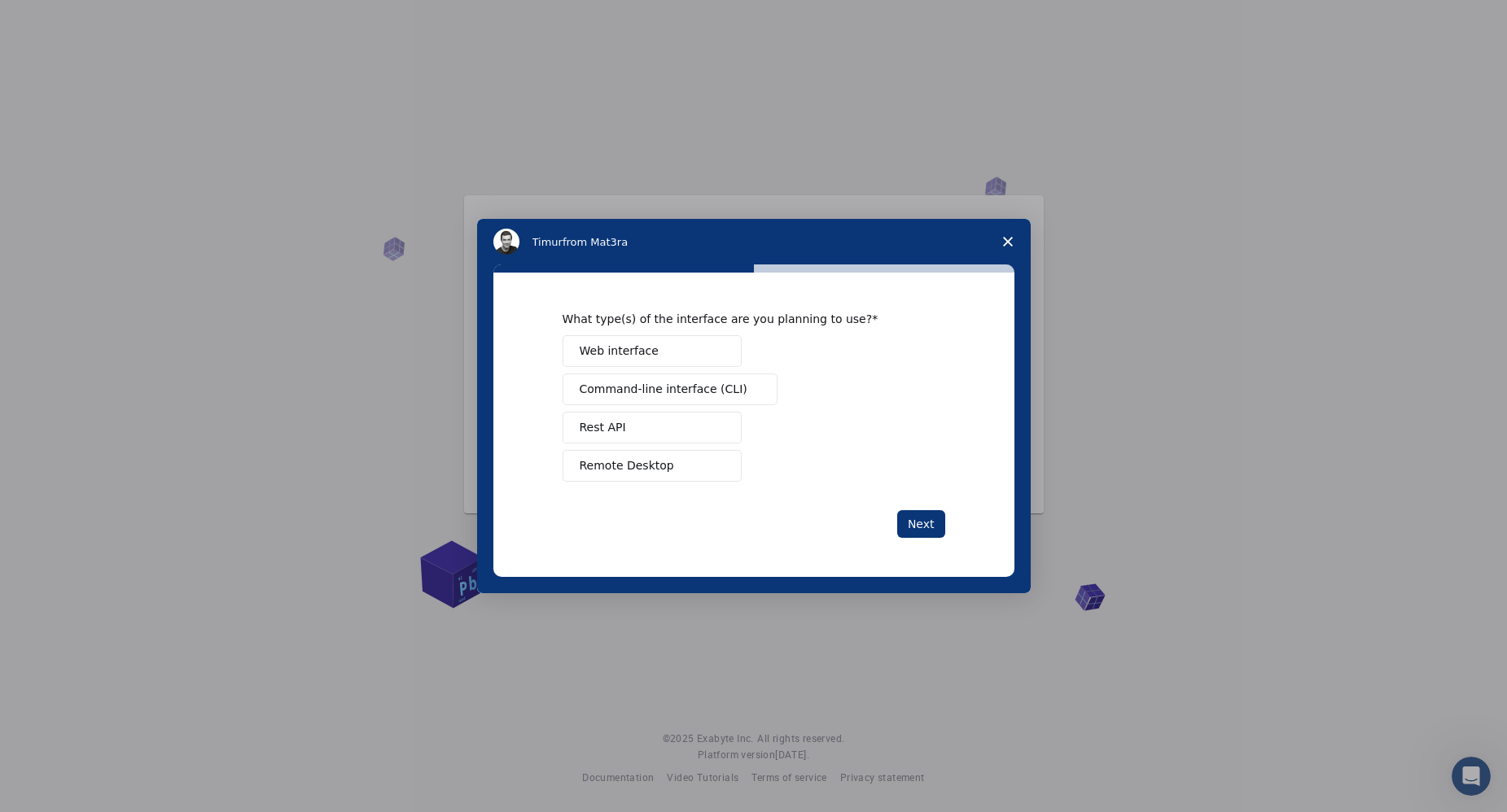
click at [690, 349] on button "Web interface" at bounding box center [652, 351] width 179 height 32
click at [937, 531] on button "Next" at bounding box center [921, 525] width 48 height 28
click at [654, 387] on span "Perform research" at bounding box center [629, 389] width 98 height 17
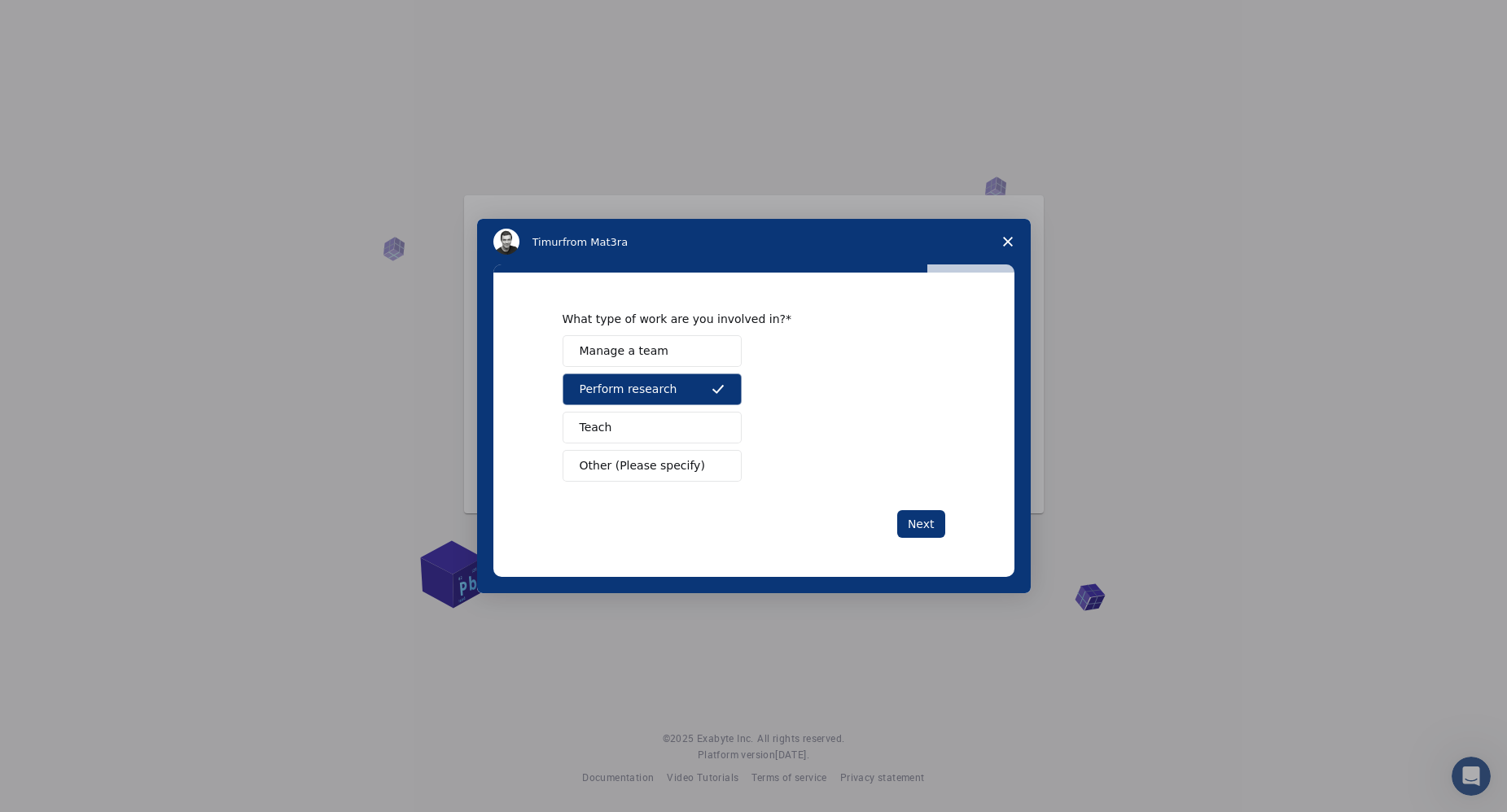
click at [660, 436] on button "Teach" at bounding box center [652, 427] width 179 height 32
click at [916, 528] on button "Next" at bounding box center [921, 525] width 48 height 28
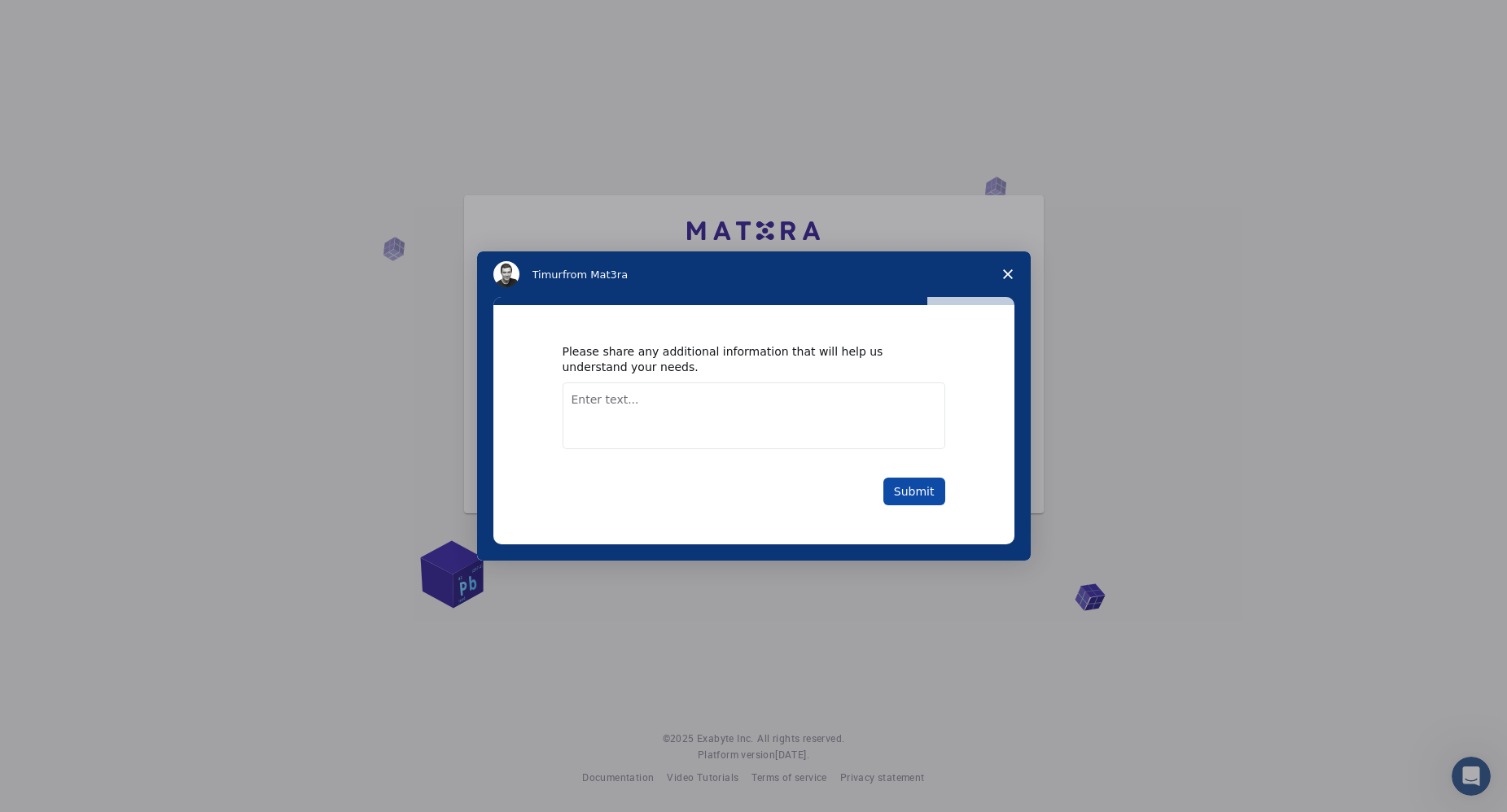
click at [917, 491] on button "Submit" at bounding box center [914, 492] width 62 height 28
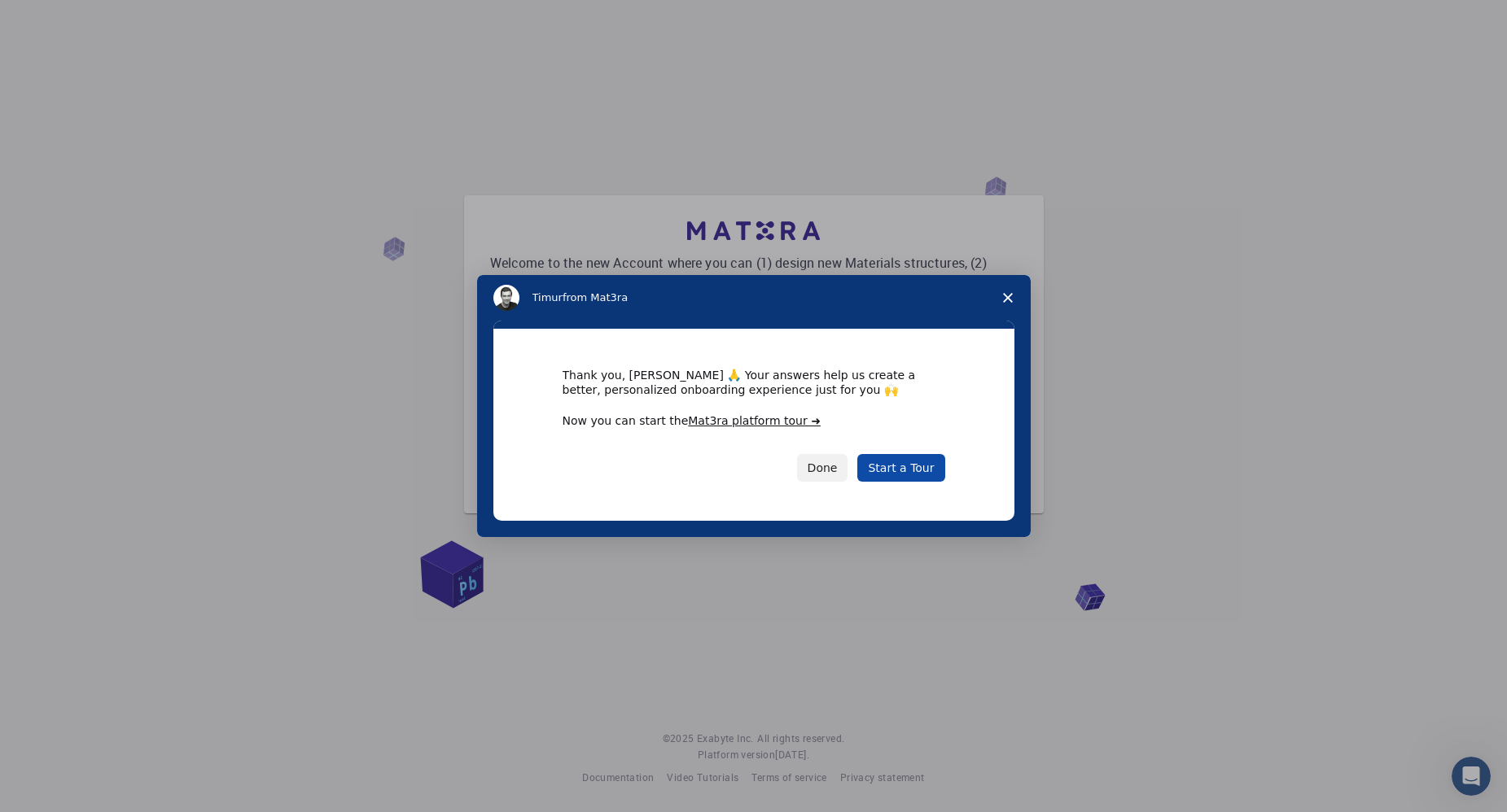
click at [921, 465] on link "Start a Tour" at bounding box center [901, 468] width 87 height 28
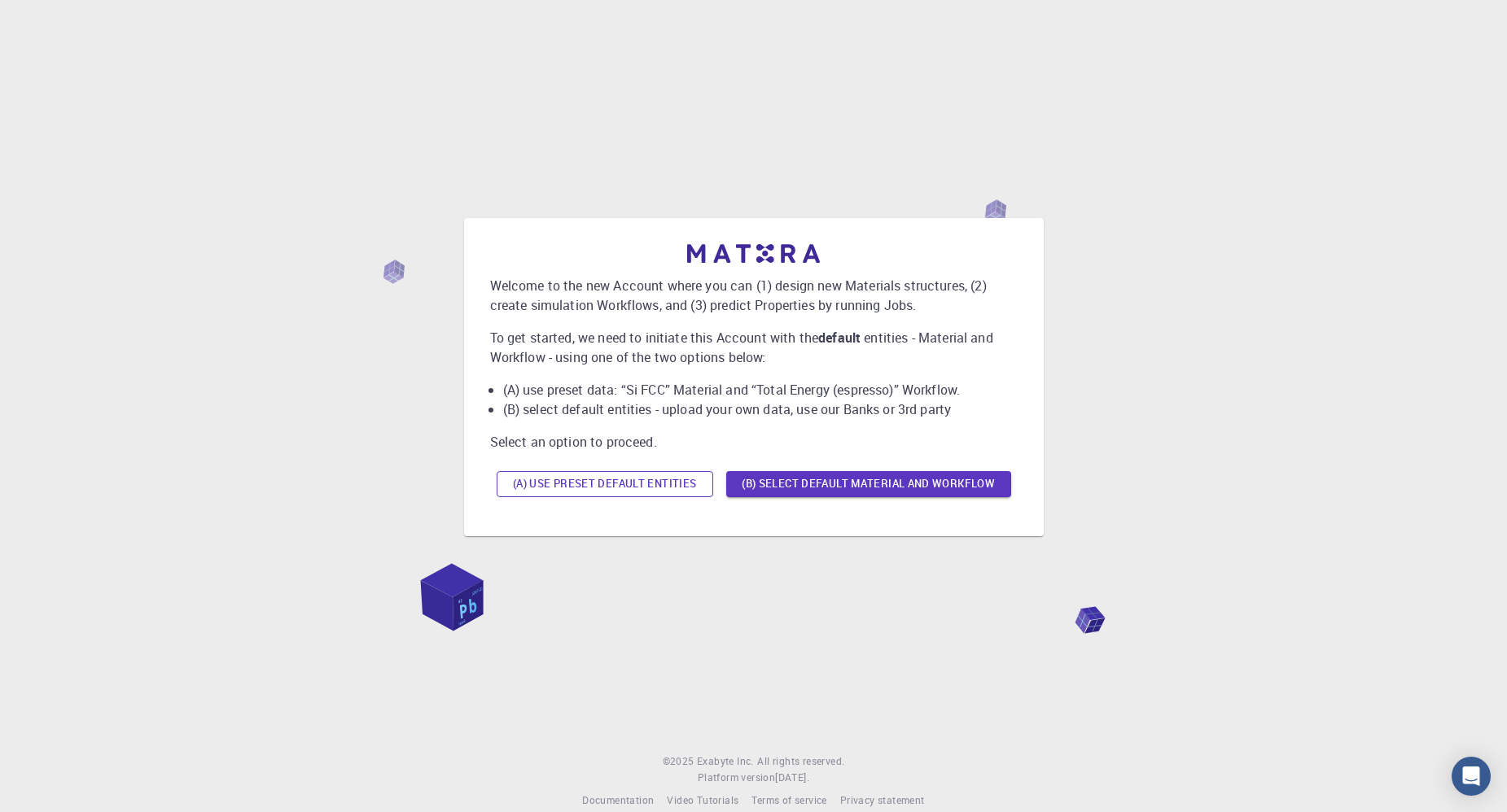
click at [621, 477] on button "(A) Use preset default entities" at bounding box center [605, 484] width 217 height 26
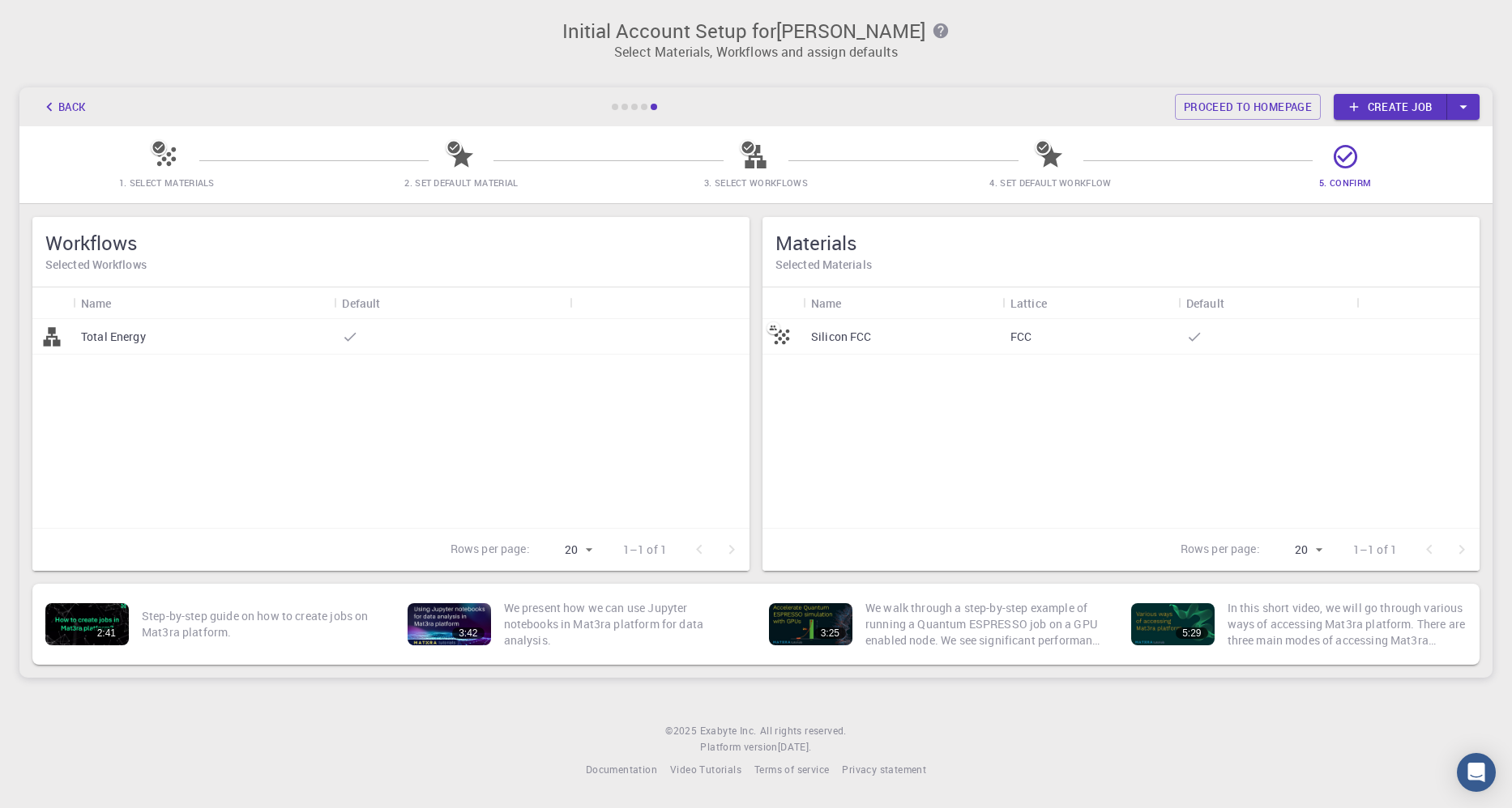
click at [1380, 111] on link "Create job" at bounding box center [1390, 107] width 113 height 26
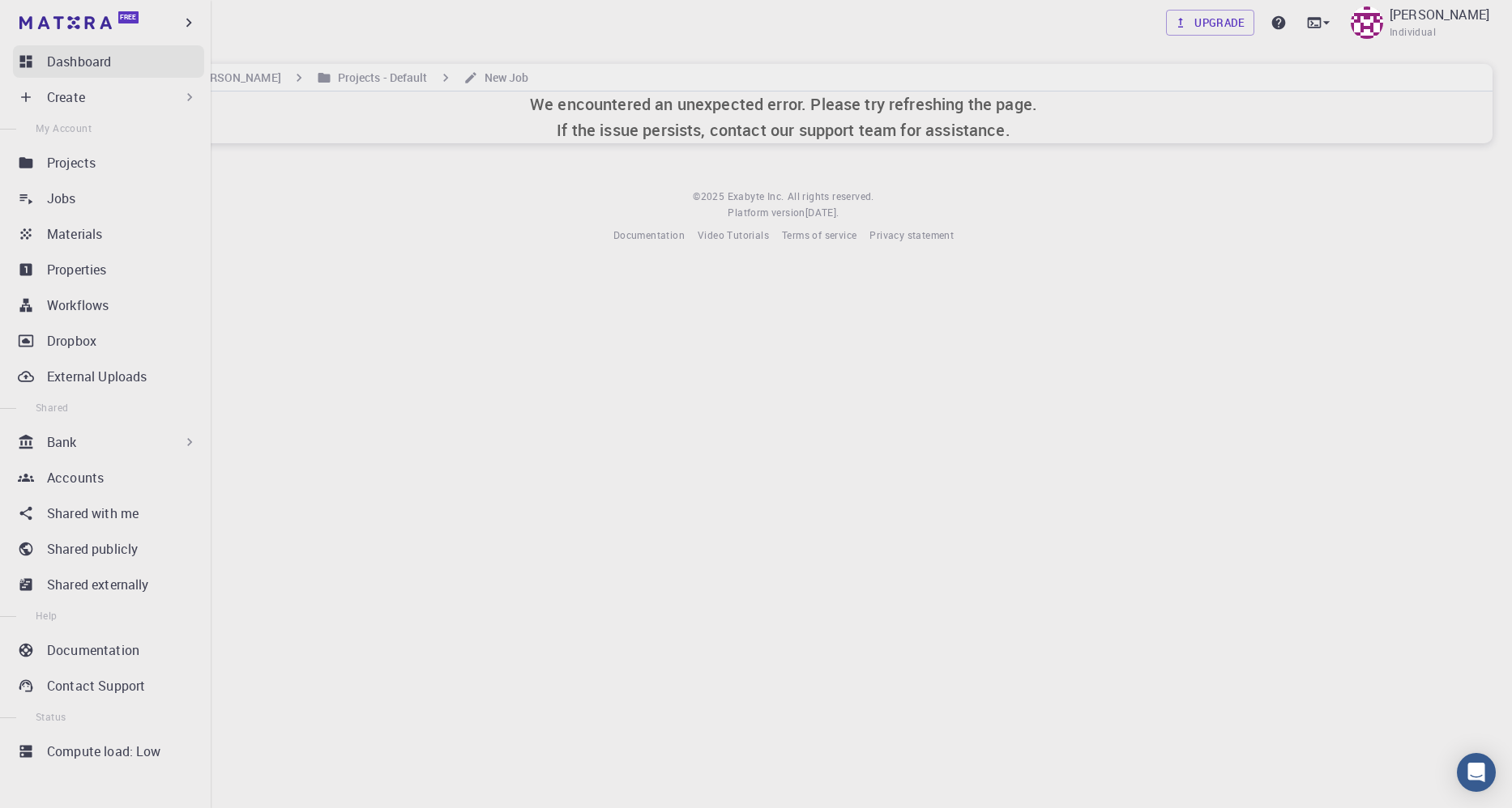
click at [57, 70] on p "Dashboard" at bounding box center [79, 61] width 64 height 20
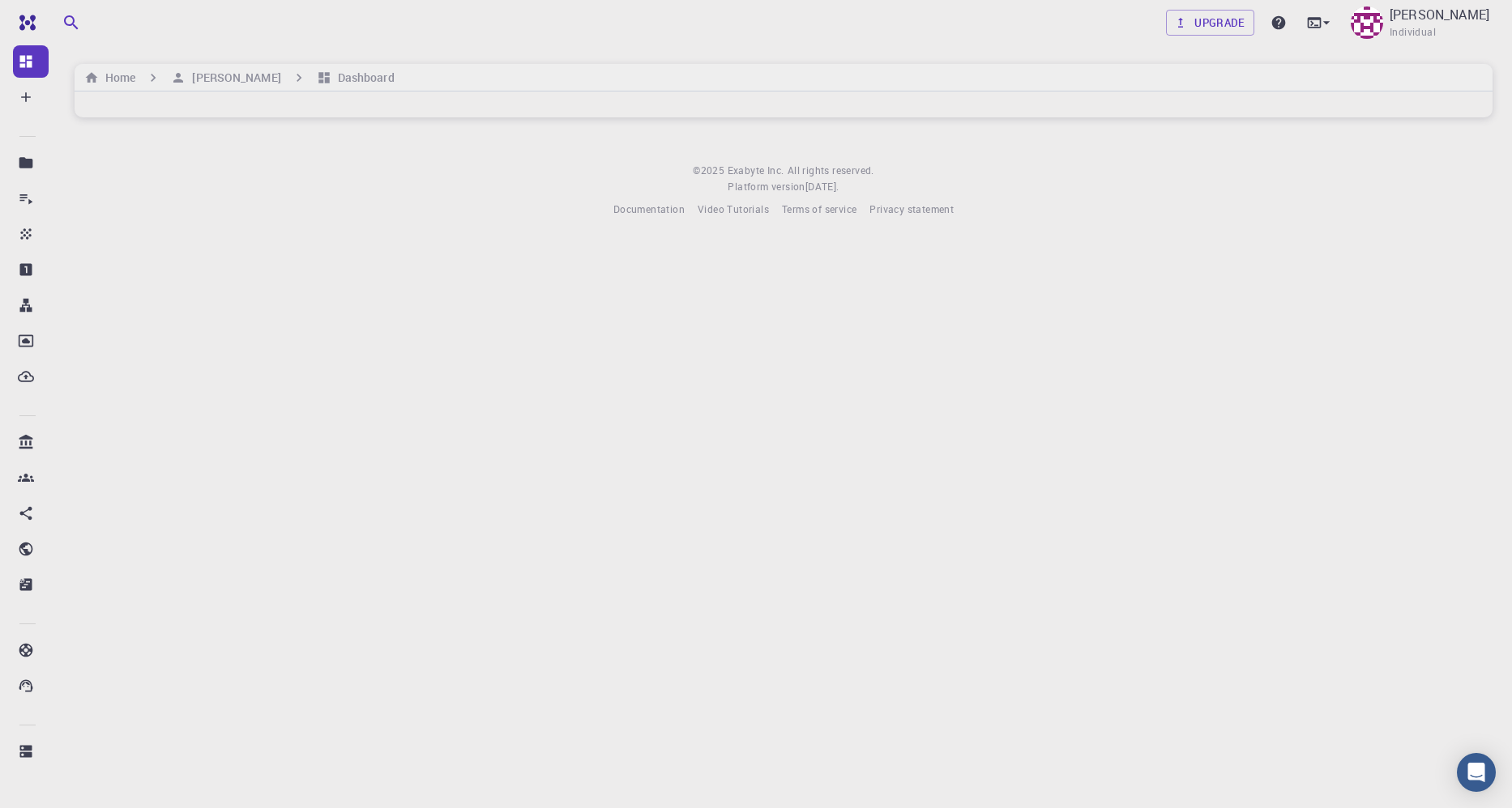
click at [344, 185] on footer "© 2025 Exabyte Inc. All rights reserved. Platform version 2025.7.24 . Documenta…" at bounding box center [783, 190] width 1457 height 55
